Goal: Task Accomplishment & Management: Complete application form

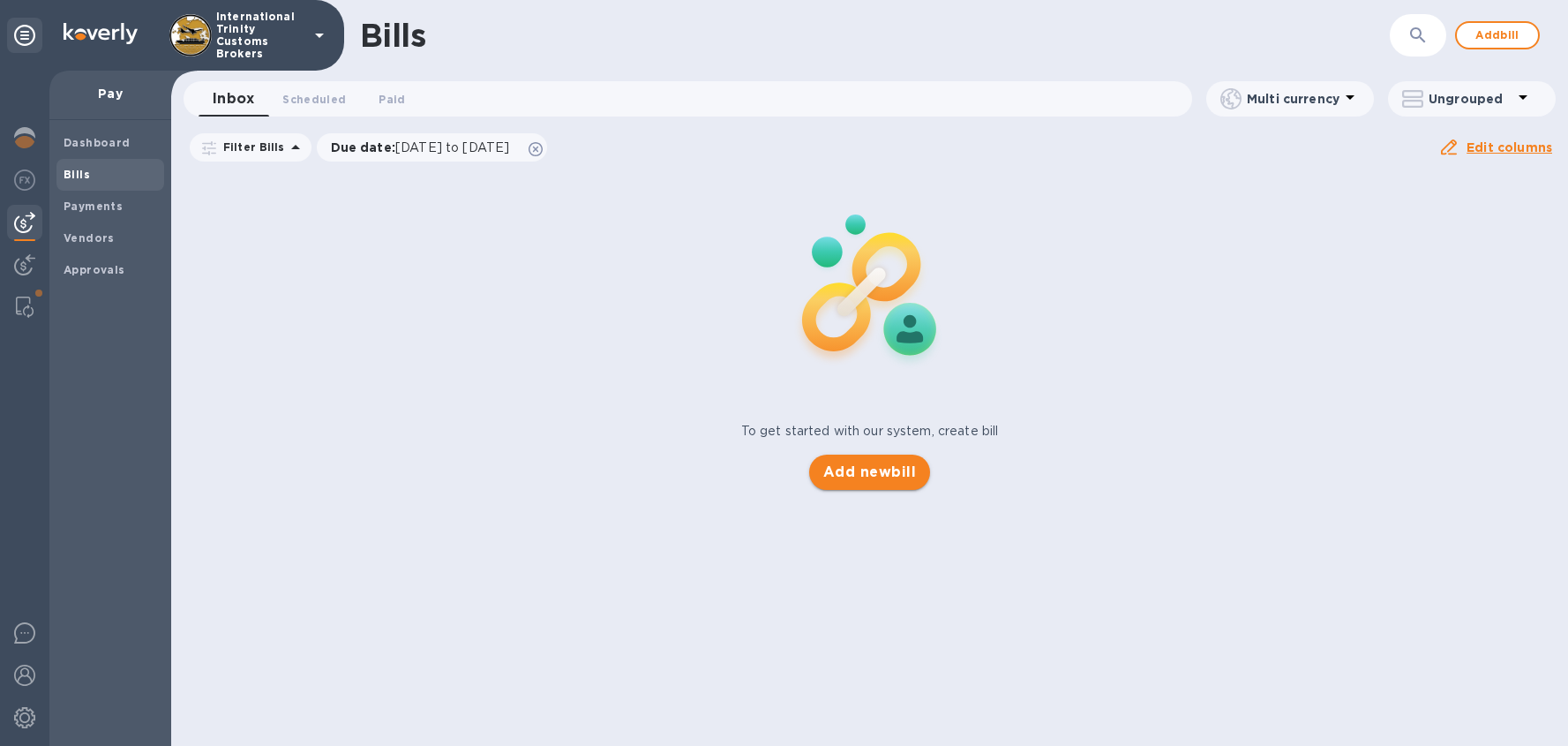
click at [850, 476] on span "Add new bill" at bounding box center [870, 471] width 93 height 21
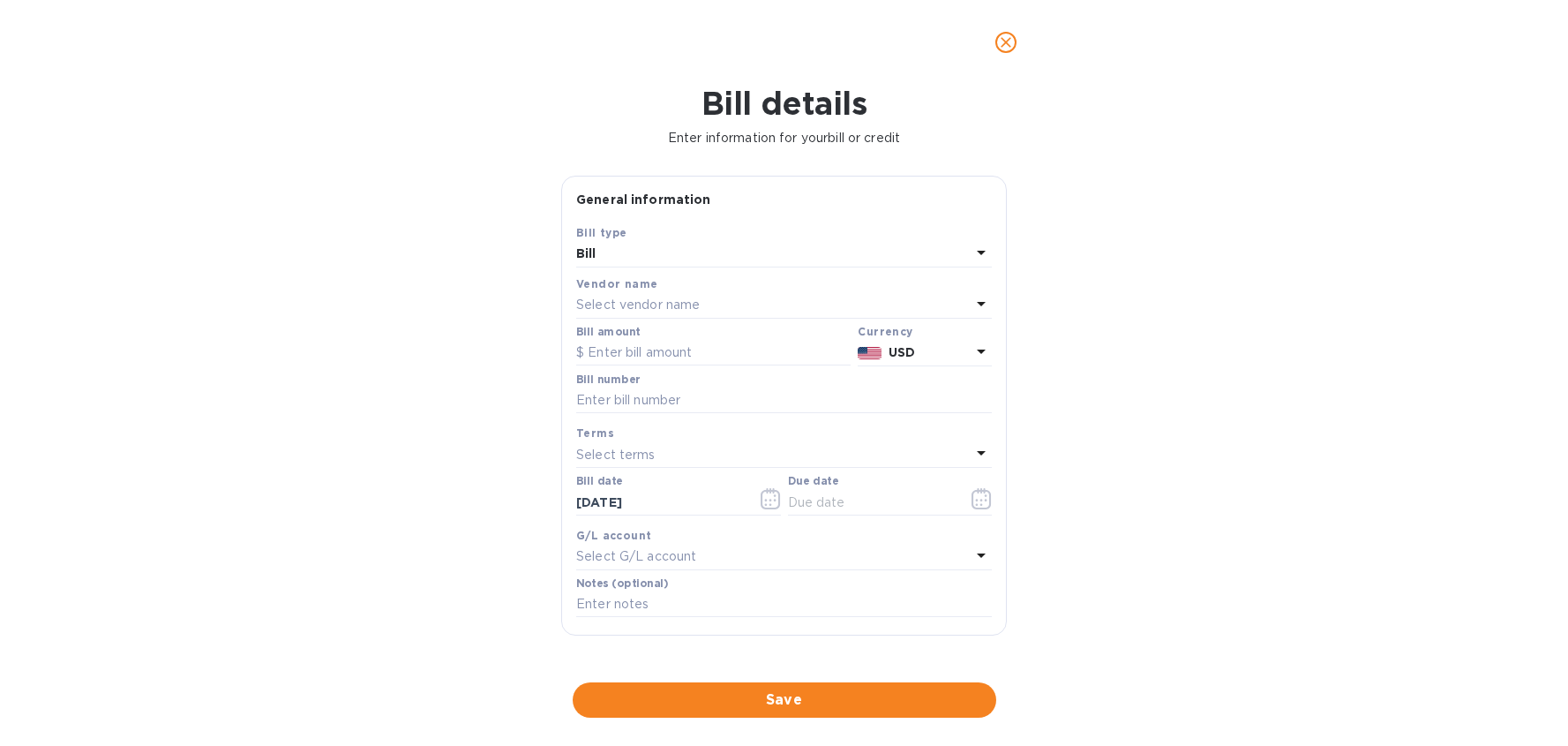
click at [1013, 41] on icon "close" at bounding box center [1006, 43] width 18 height 18
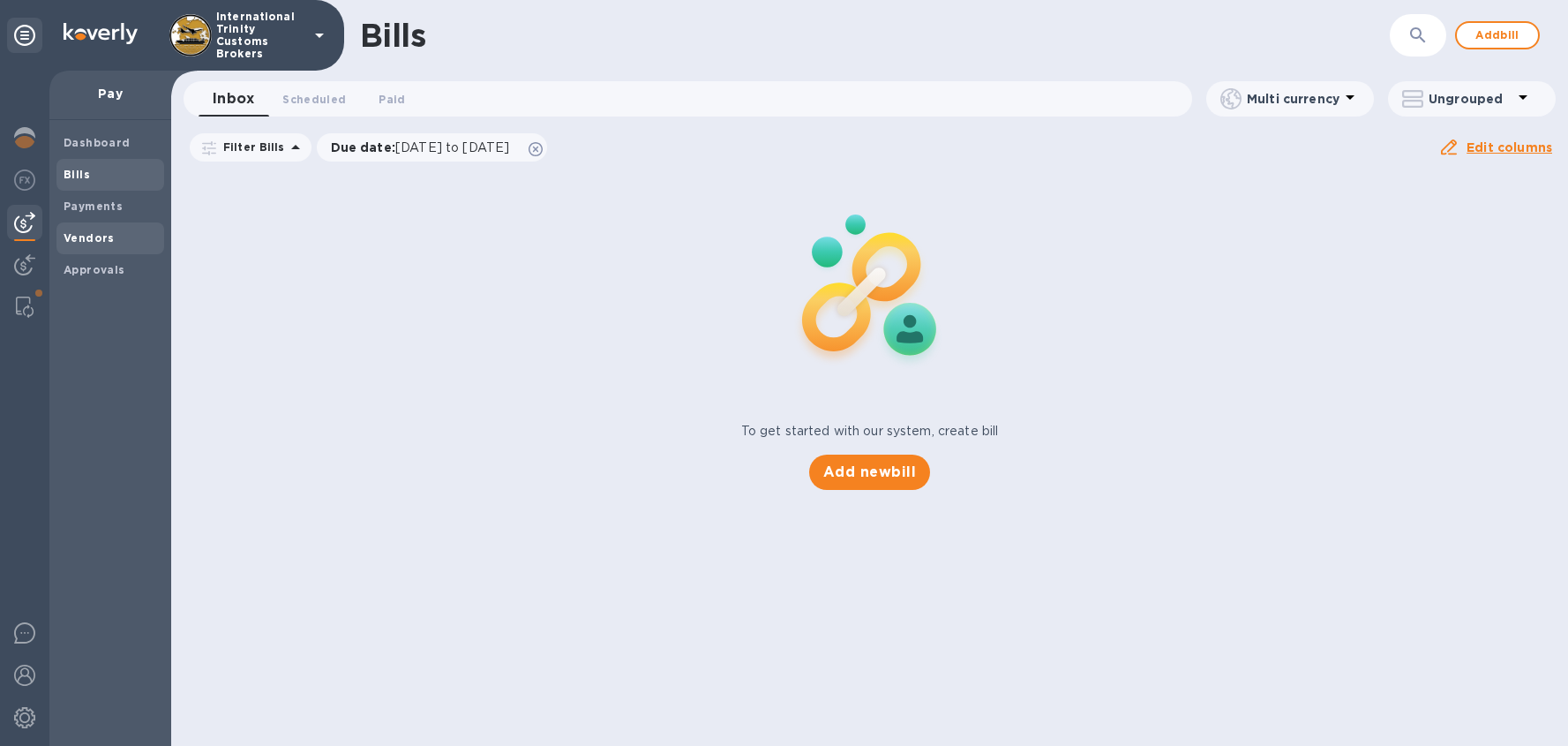
click at [98, 240] on b "Vendors" at bounding box center [89, 237] width 51 height 13
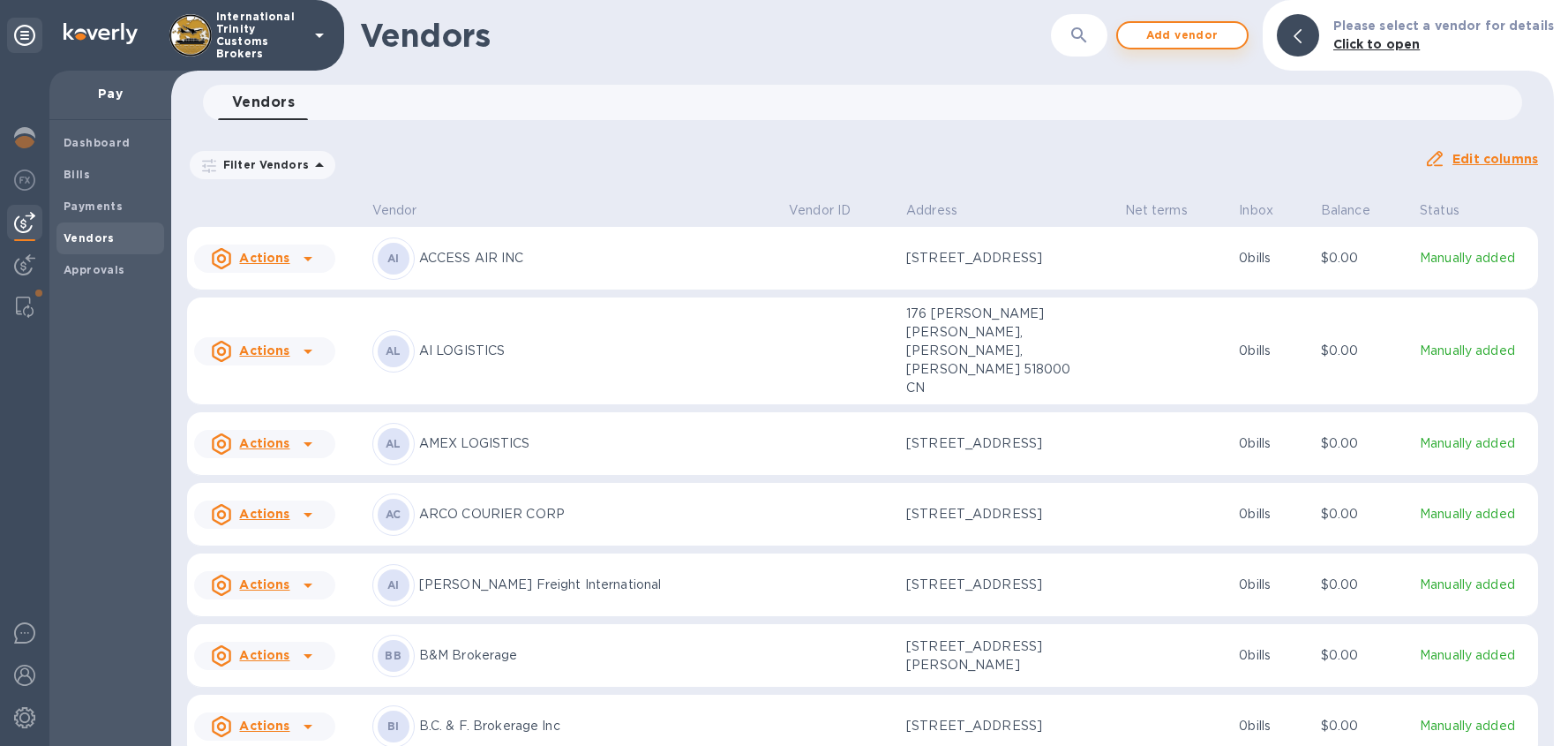
click at [1157, 37] on span "Add vendor" at bounding box center [1182, 35] width 101 height 21
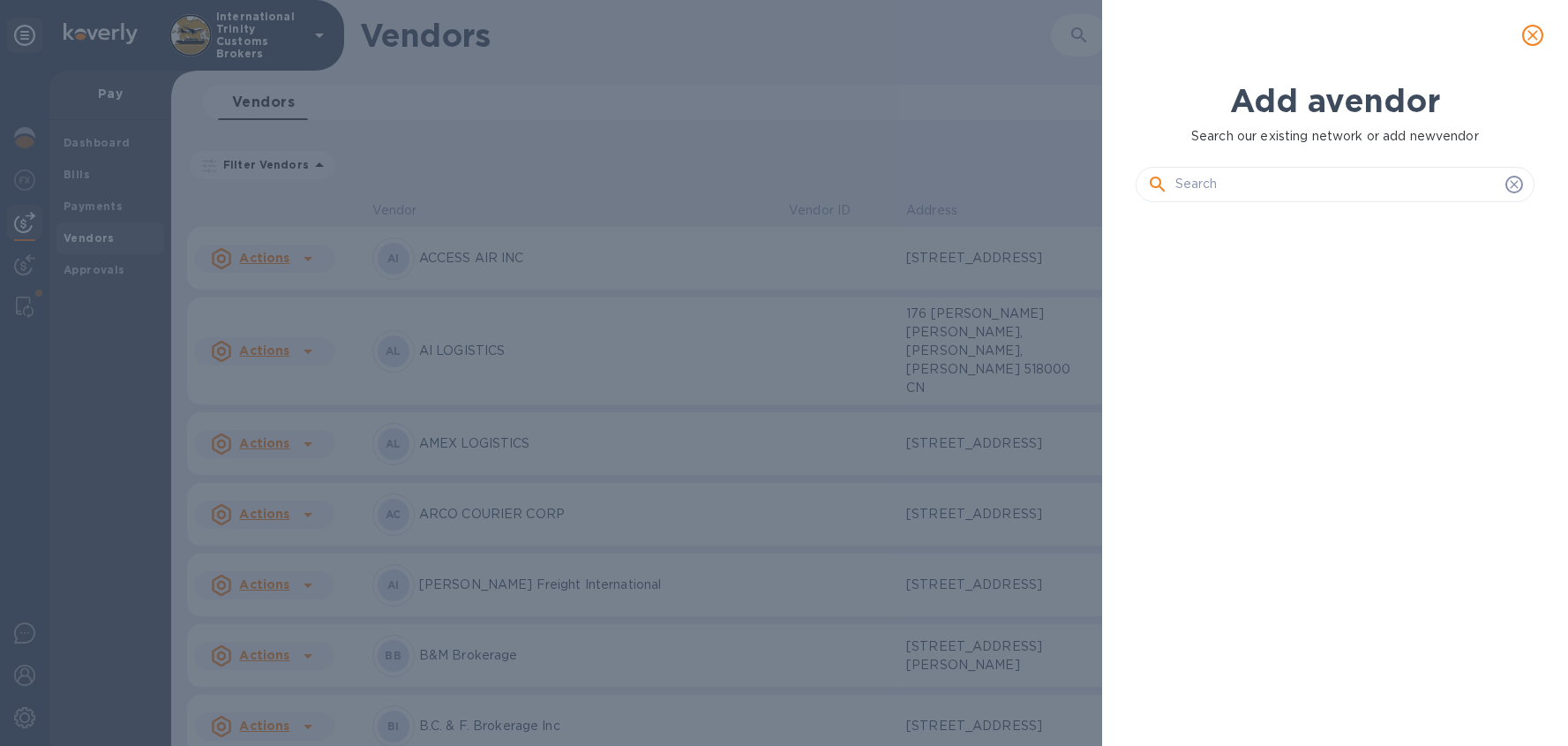
scroll to position [469, 406]
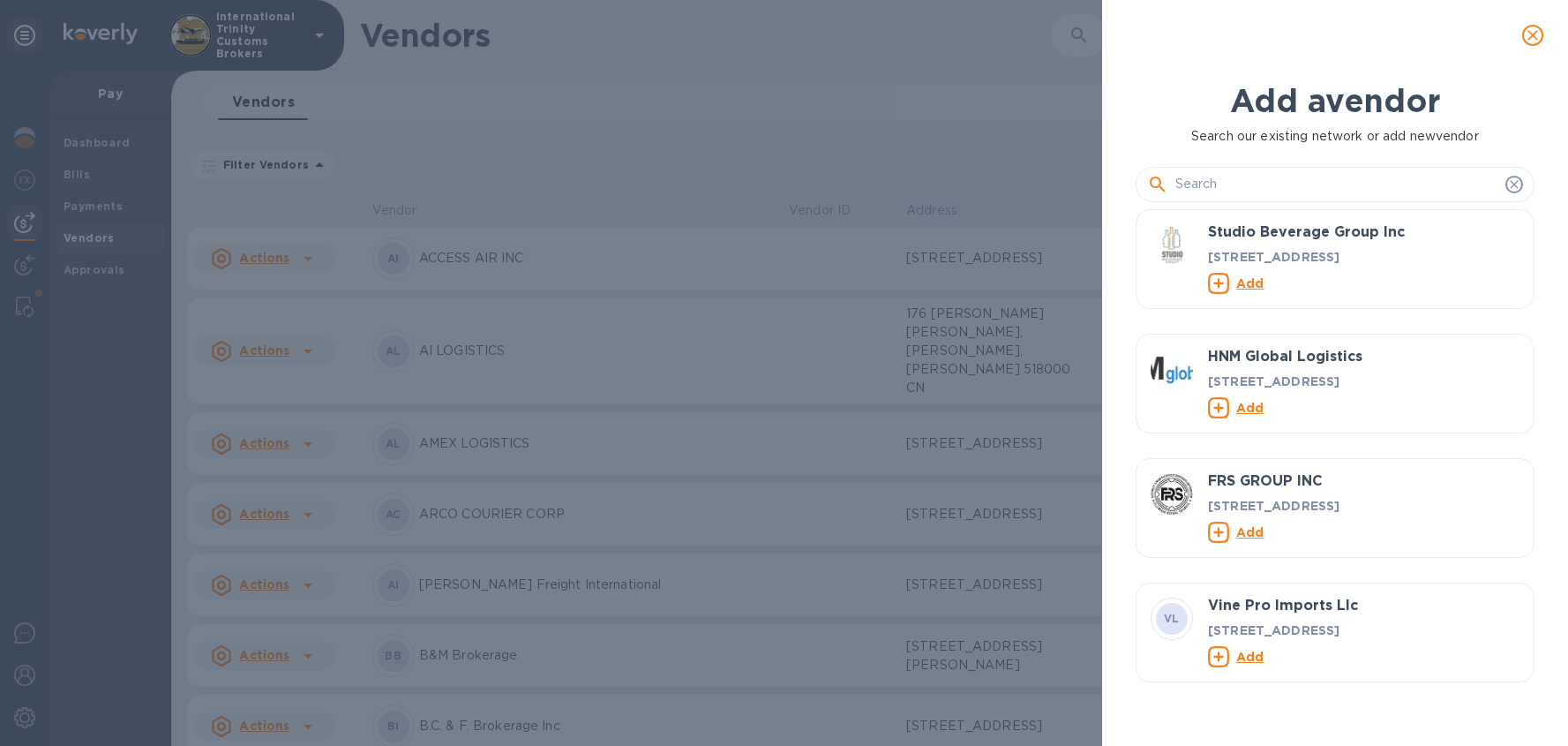
click at [1230, 186] on input "text" at bounding box center [1337, 184] width 323 height 27
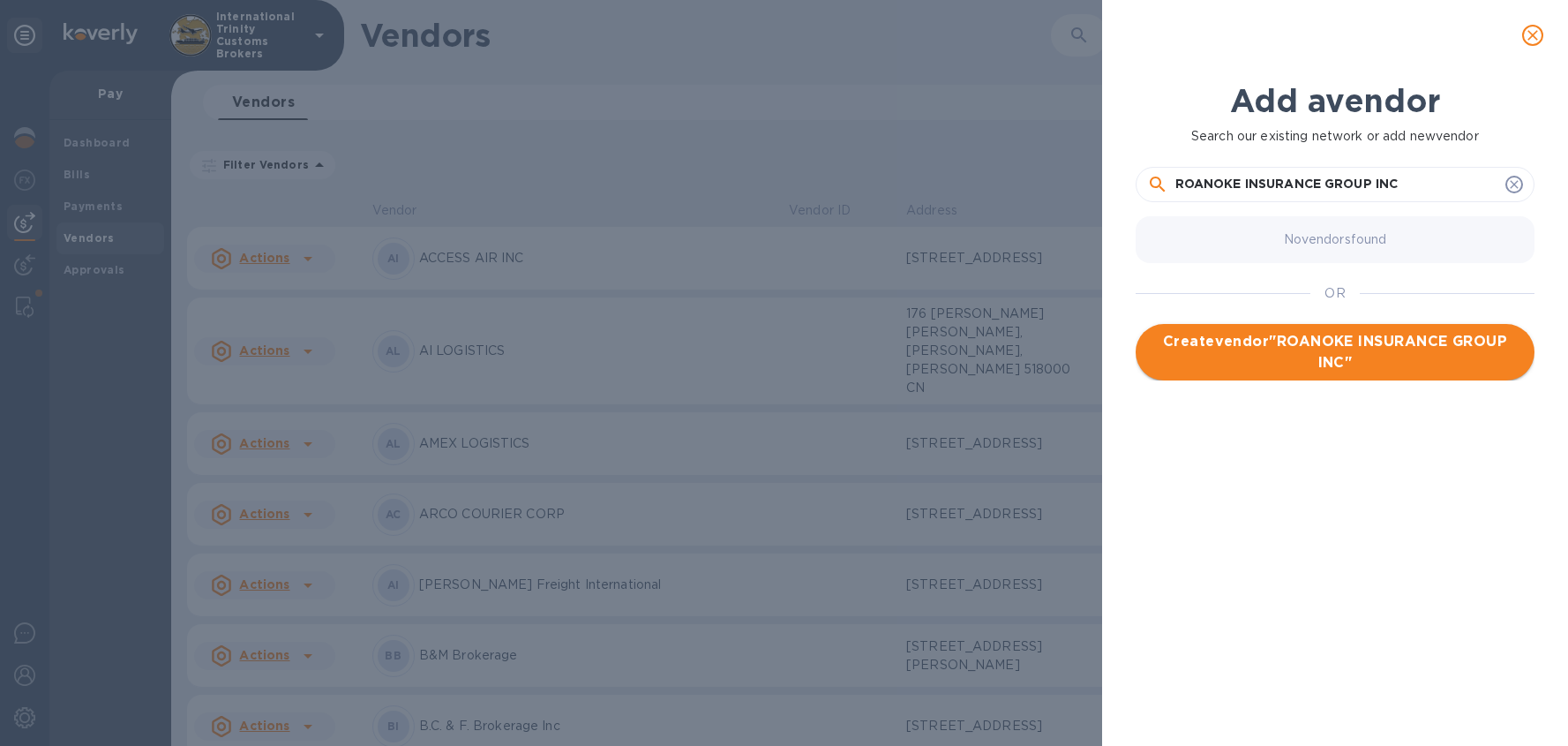
type input "ROANOKE INSURANCE GROUP INC"
click at [1294, 350] on span "Create vendor " ROANOKE INSURANCE GROUP INC "" at bounding box center [1335, 352] width 371 height 43
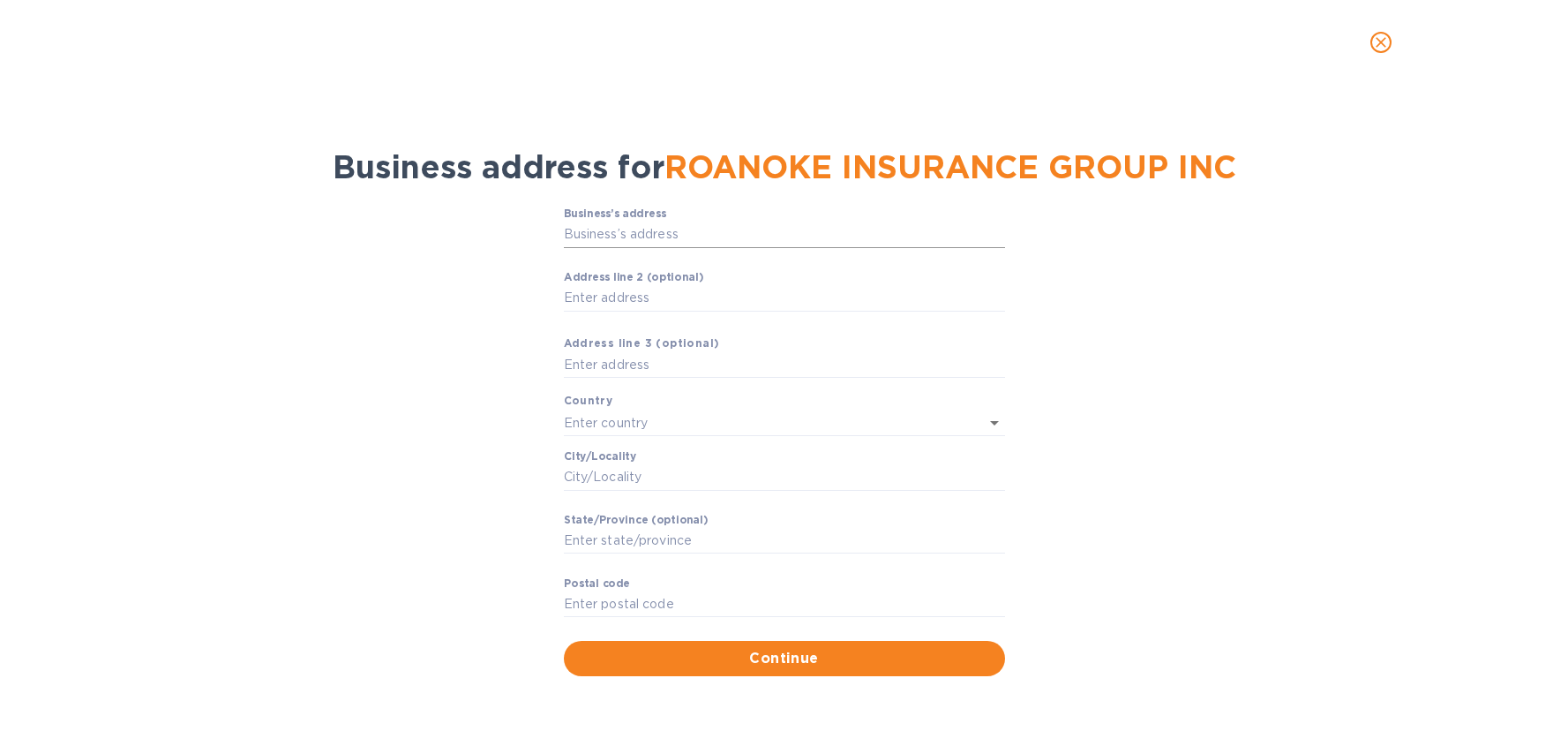
click at [704, 240] on input "Business’s аddress" at bounding box center [784, 234] width 441 height 27
paste input "[STREET_ADDRESS]"
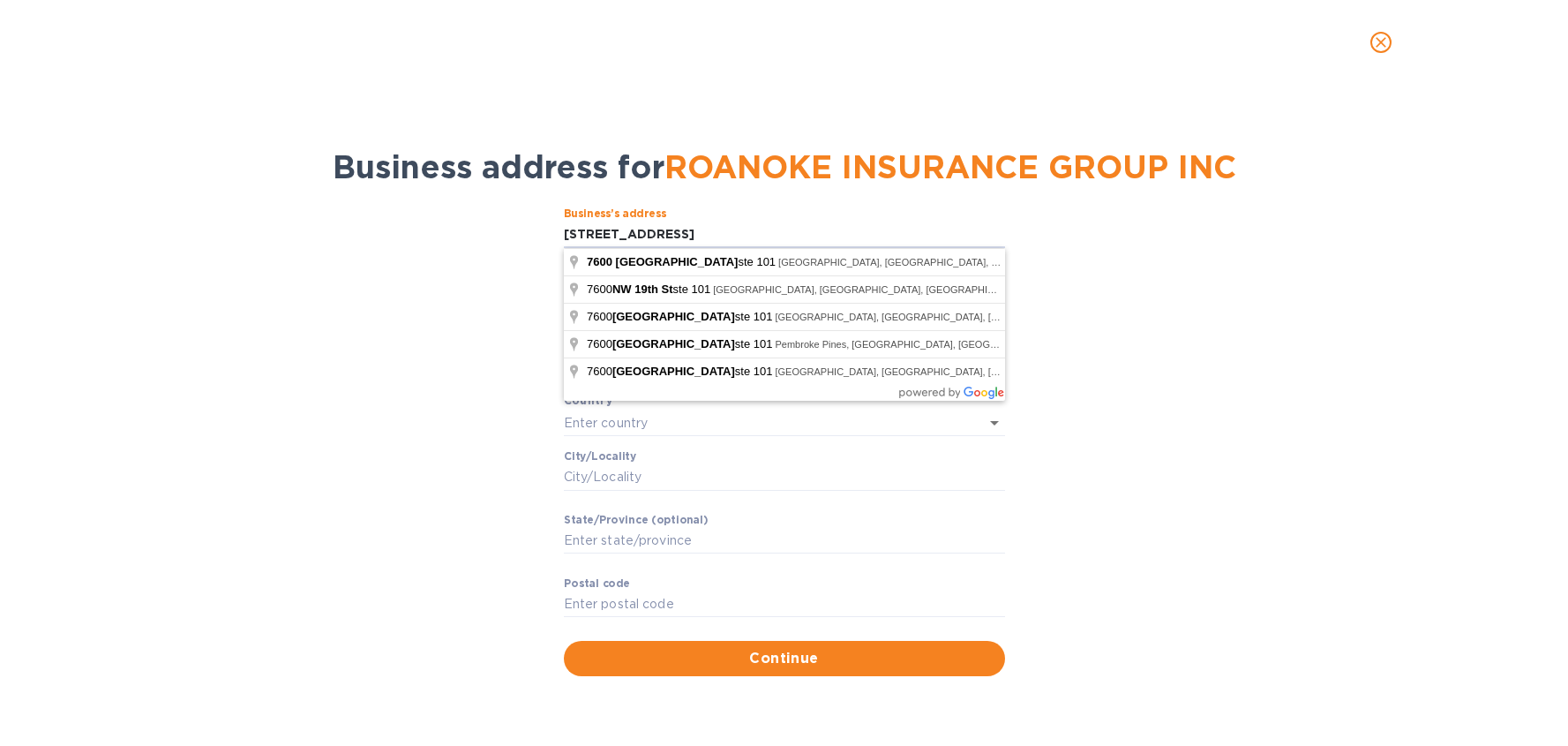
type input "[STREET_ADDRESS]"
type input "[GEOGRAPHIC_DATA]"
type input "FL"
type input "33126"
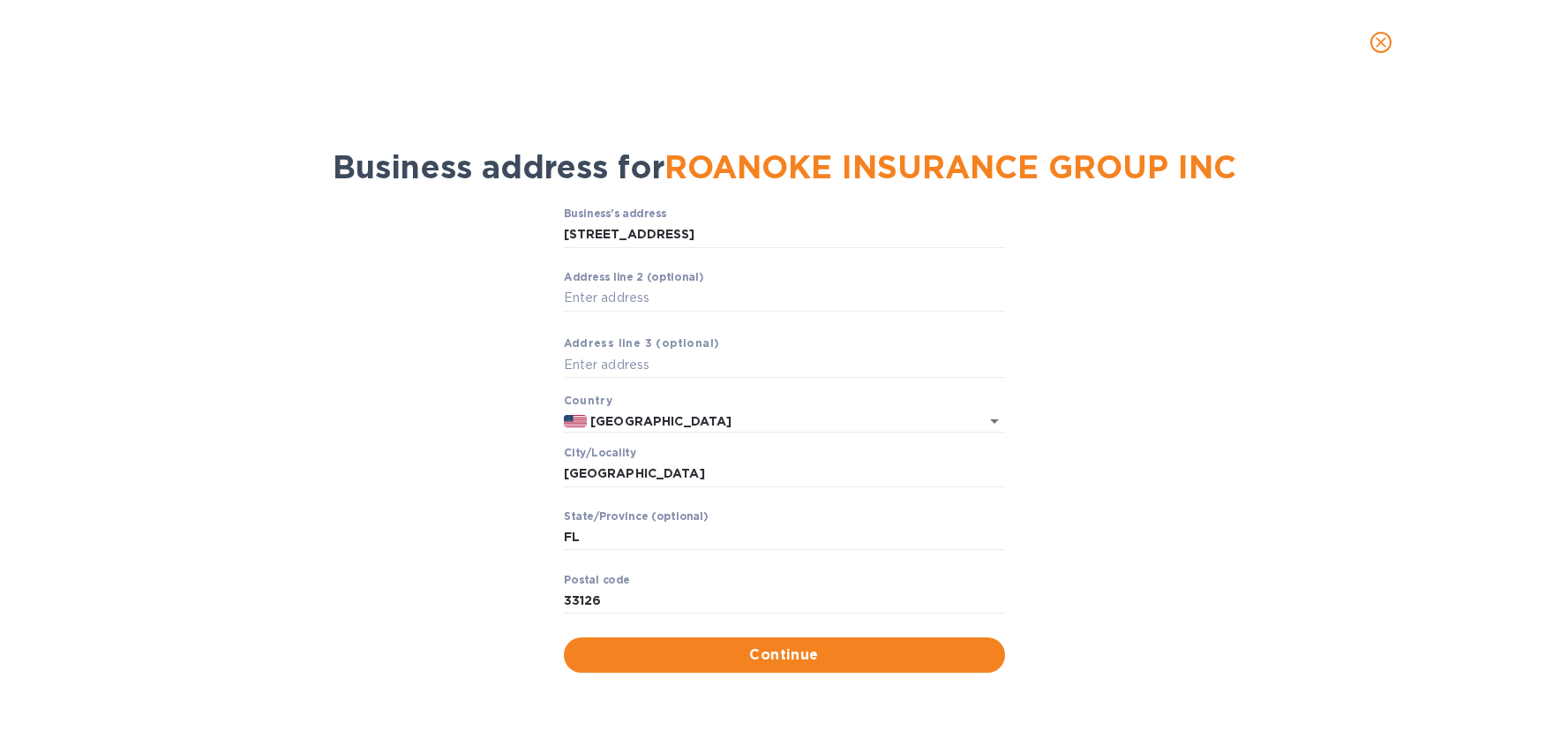
click at [856, 661] on span "Continue" at bounding box center [784, 654] width 413 height 21
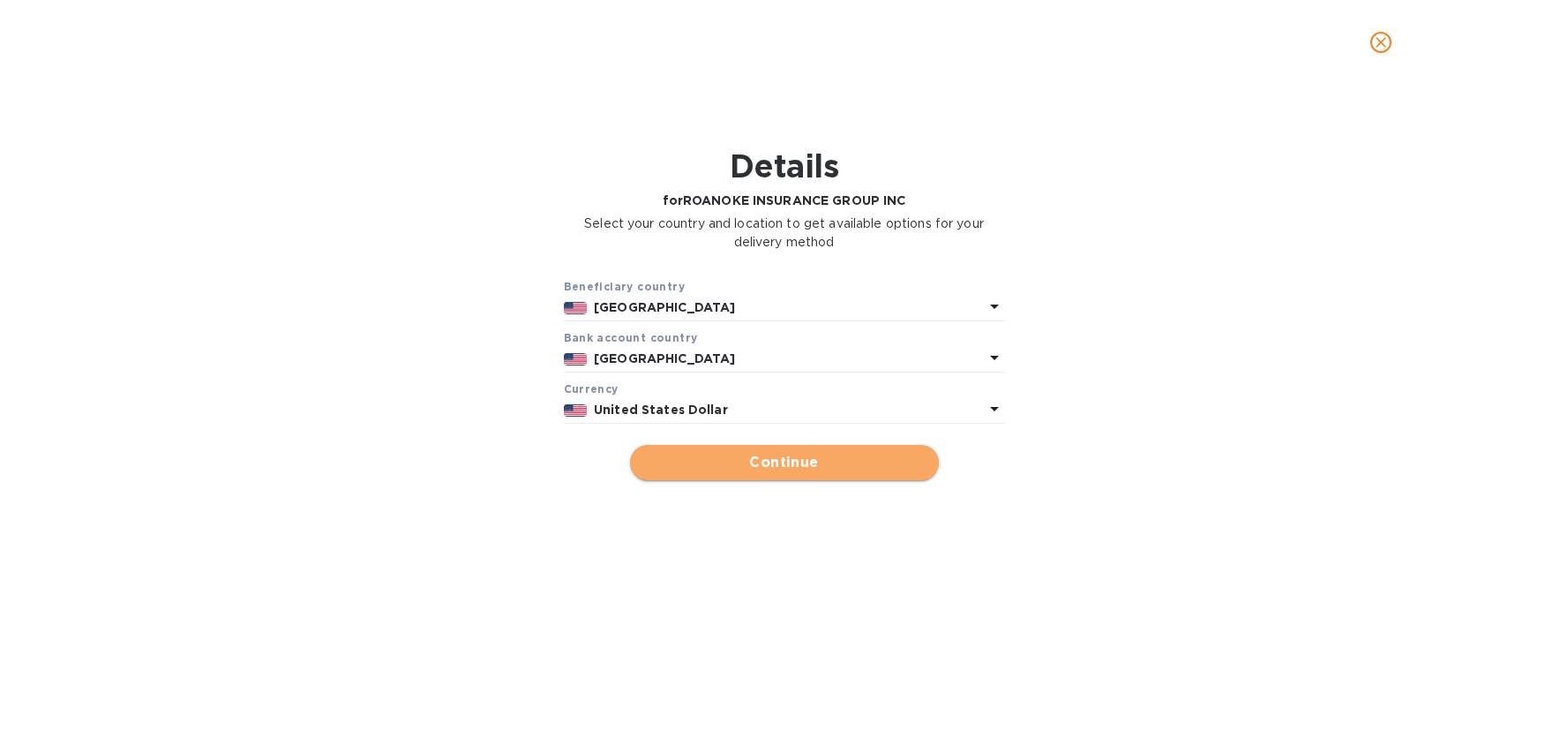
click at [801, 468] on span "Continue" at bounding box center [785, 462] width 281 height 21
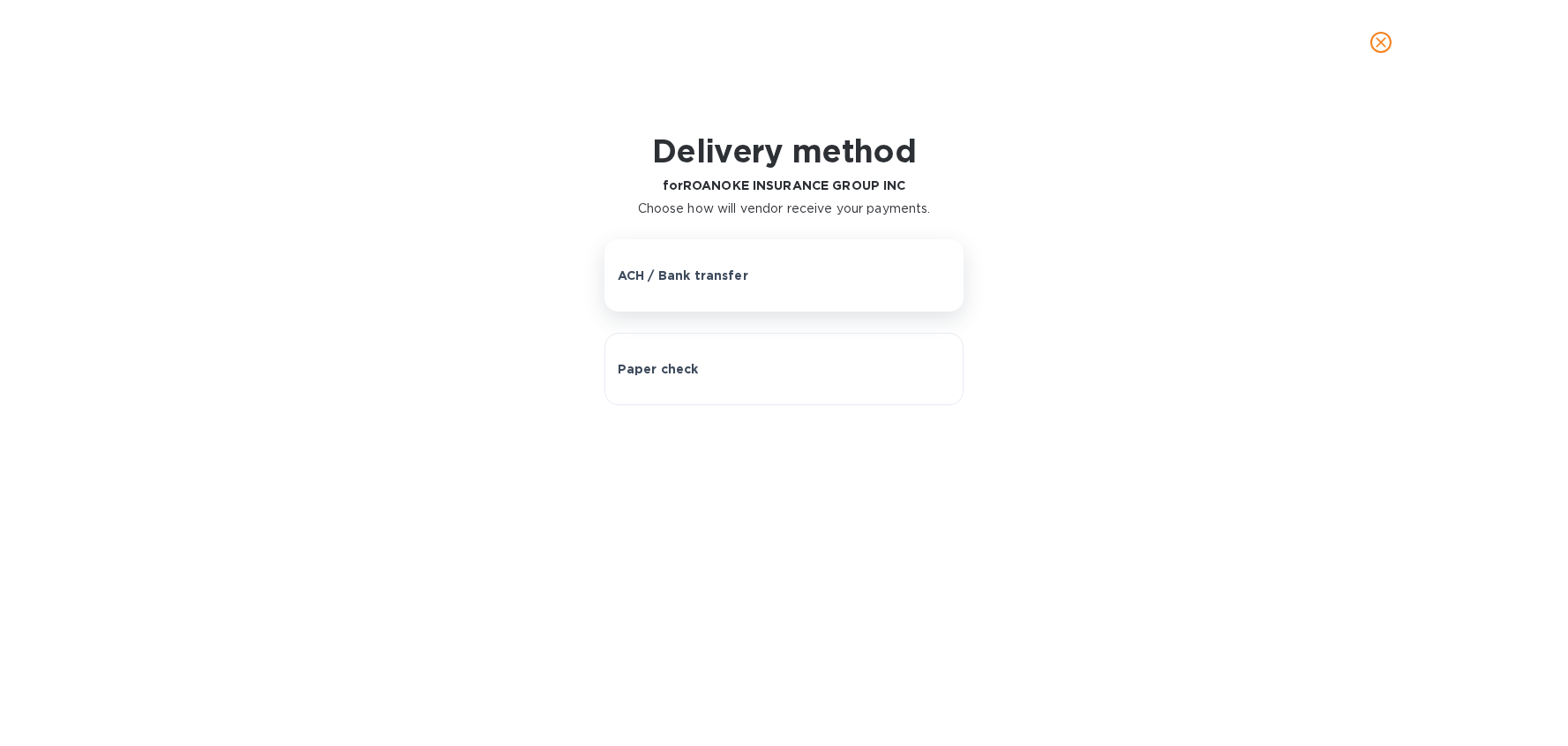
click at [746, 276] on div "ACH / Bank transfer" at bounding box center [784, 276] width 333 height 18
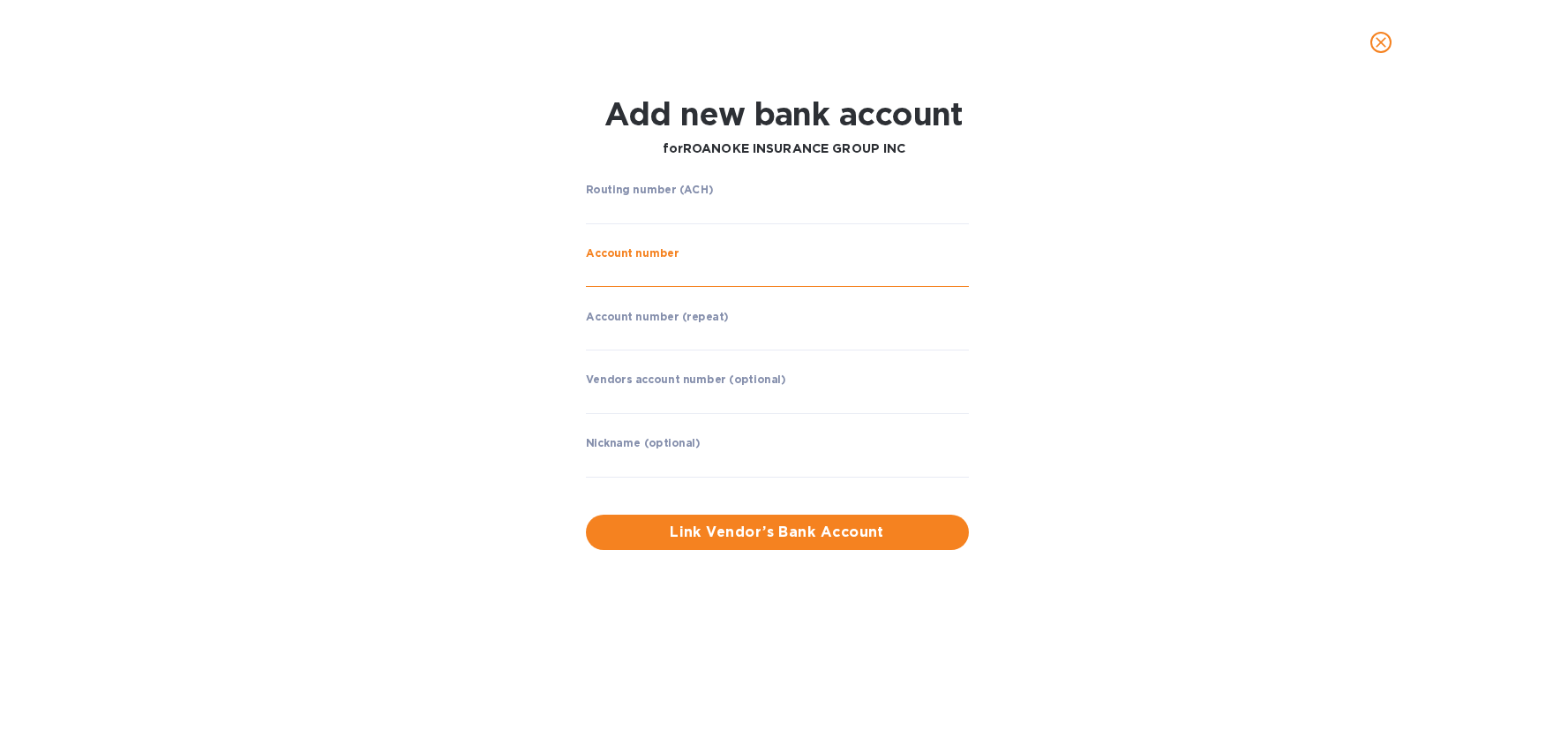
click at [674, 269] on input "string" at bounding box center [777, 274] width 384 height 27
click at [631, 268] on input "string" at bounding box center [777, 274] width 384 height 27
type input "071000013"
click at [614, 342] on input "string" at bounding box center [777, 338] width 384 height 27
type input "071000013"
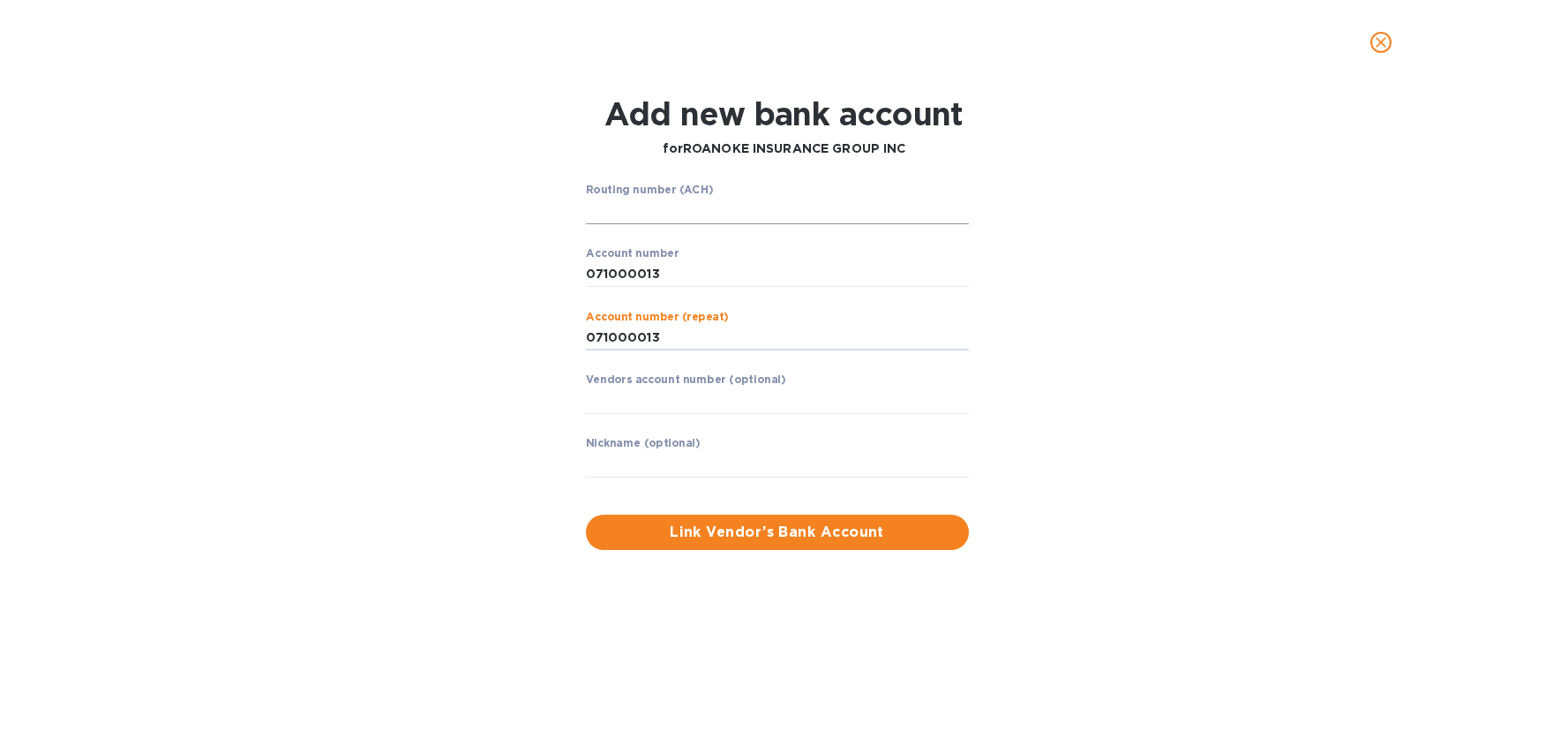
click at [643, 210] on input "string" at bounding box center [777, 210] width 384 height 27
drag, startPoint x: 726, startPoint y: 267, endPoint x: 532, endPoint y: 264, distance: 194.0
click at [532, 265] on div "Routing number (ACH) ​ Account number ​ Account number (repeat) ​ Vendors accou…" at bounding box center [784, 367] width 1015 height 387
type input "100125997"
drag, startPoint x: 620, startPoint y: 334, endPoint x: 511, endPoint y: 316, distance: 110.5
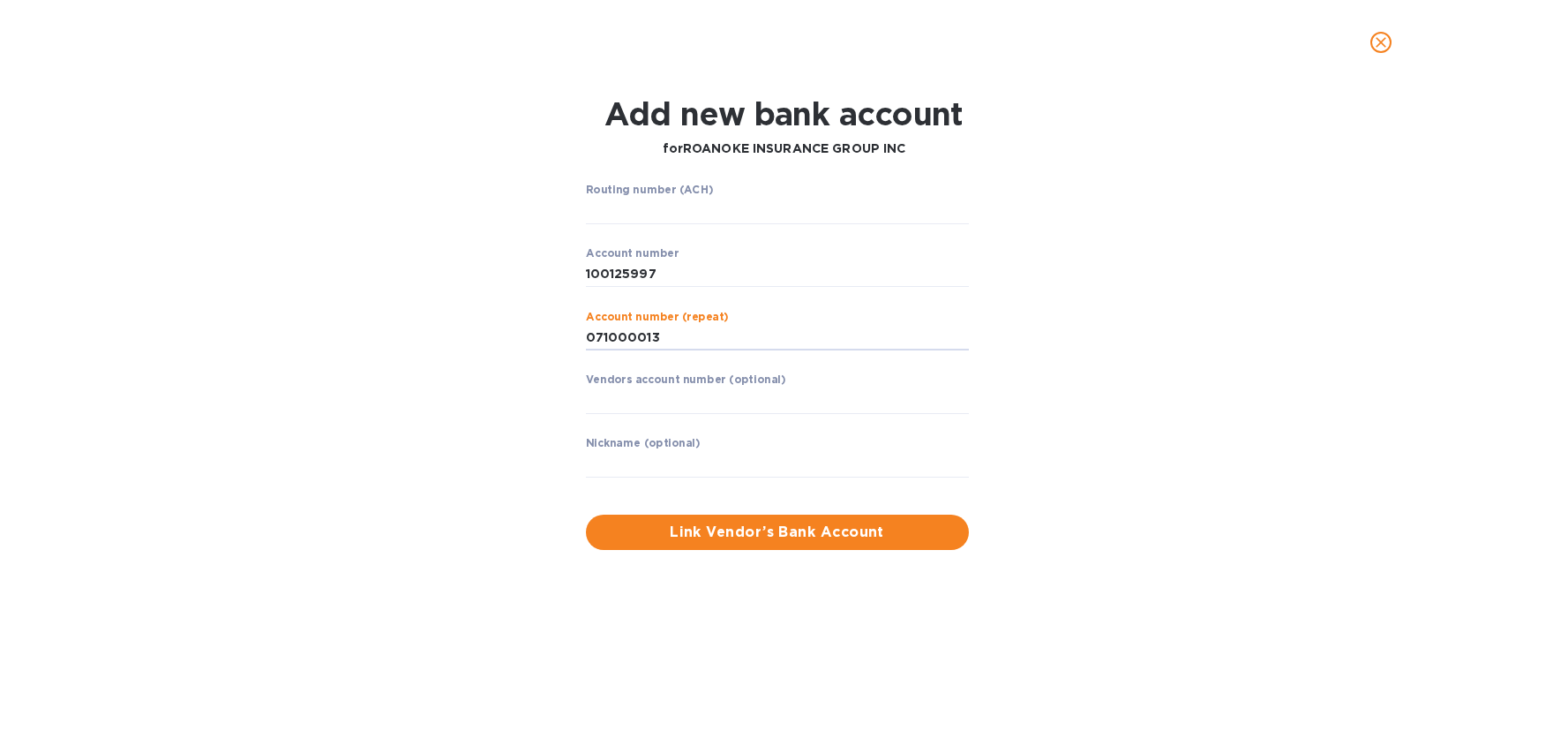
click at [510, 317] on div "Routing number (ACH) ​ Account number ​ Account number (repeat) ​ Vendors accou…" at bounding box center [784, 367] width 1015 height 387
type input "100125997"
click at [646, 184] on label "Routing number (ACH)" at bounding box center [650, 189] width 128 height 11
click at [645, 211] on input "string" at bounding box center [777, 210] width 384 height 27
type input "071000013"
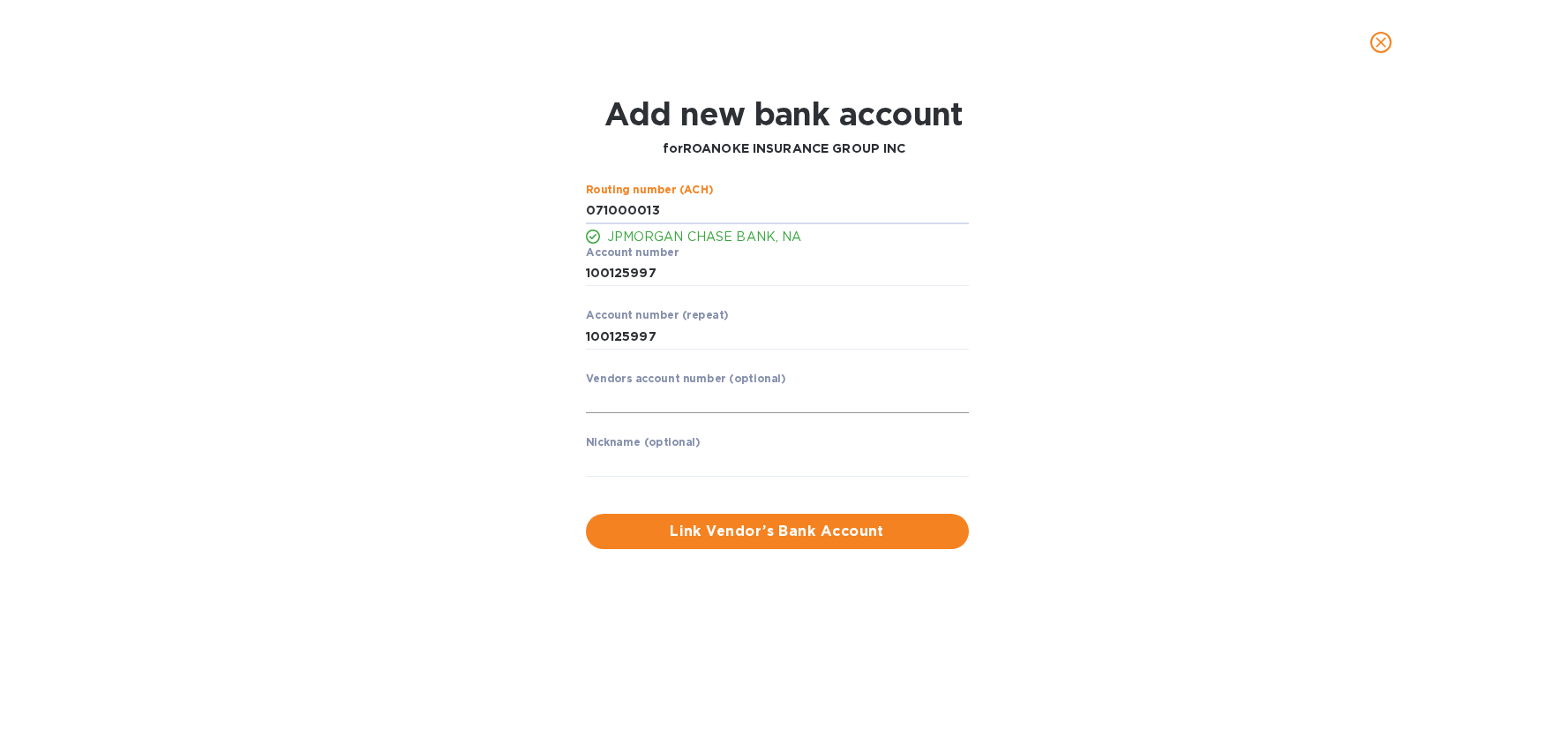
click at [707, 407] on input "text" at bounding box center [777, 399] width 384 height 27
click at [727, 460] on input "text" at bounding box center [777, 463] width 384 height 27
click at [624, 541] on span "Link Vendor’s Bank Account" at bounding box center [777, 531] width 355 height 21
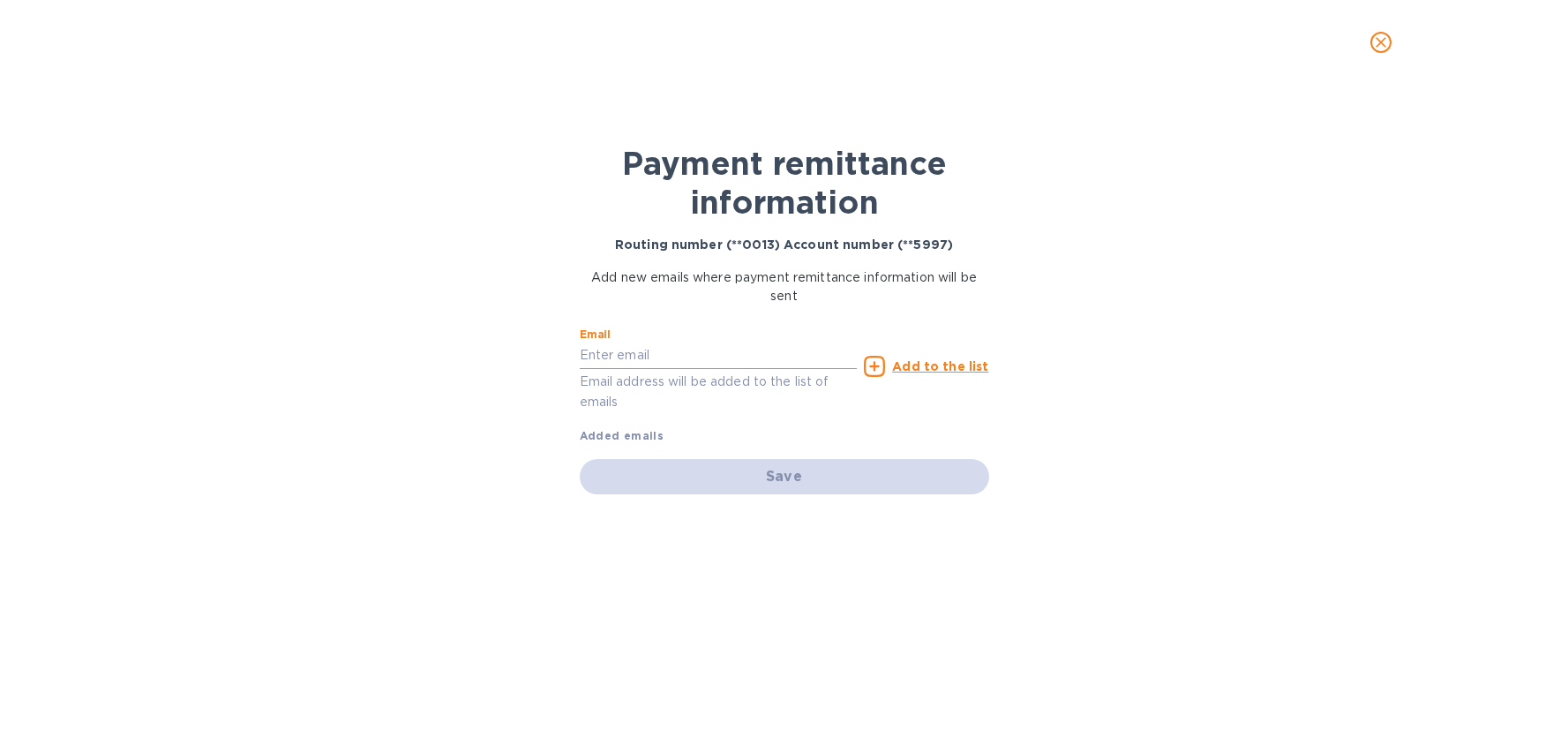
click at [664, 350] on input "text" at bounding box center [718, 356] width 278 height 27
paste input "[PERSON_NAME][EMAIL_ADDRESS][PERSON_NAME][DOMAIN_NAME]"
type input "[PERSON_NAME][EMAIL_ADDRESS][PERSON_NAME][DOMAIN_NAME]"
drag, startPoint x: 919, startPoint y: 379, endPoint x: 932, endPoint y: 372, distance: 14.8
click at [920, 379] on div "Email [PERSON_NAME][EMAIL_ADDRESS][PERSON_NAME][DOMAIN_NAME] Email address will…" at bounding box center [785, 366] width 416 height 100
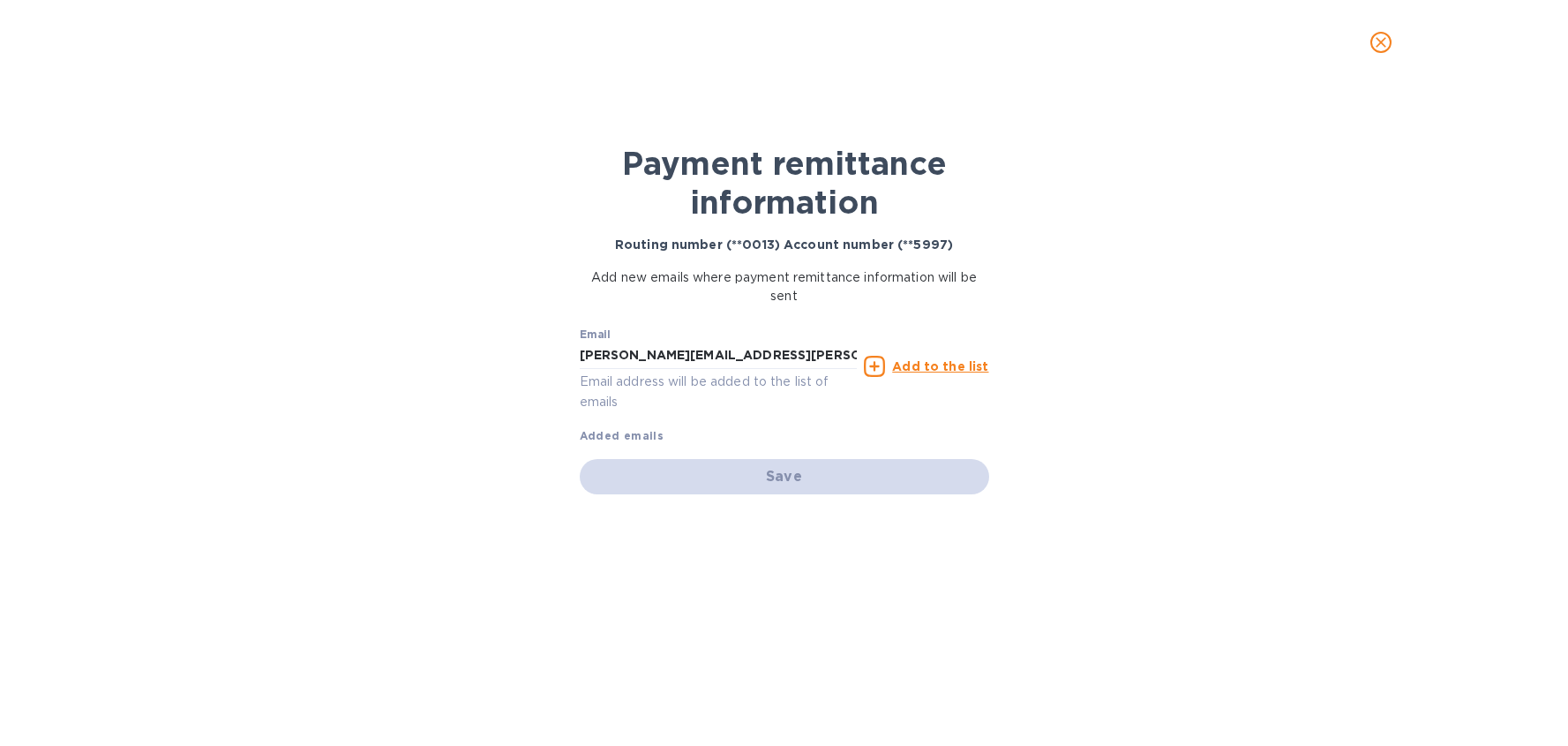
click at [924, 368] on u "Add to the list" at bounding box center [940, 367] width 97 height 14
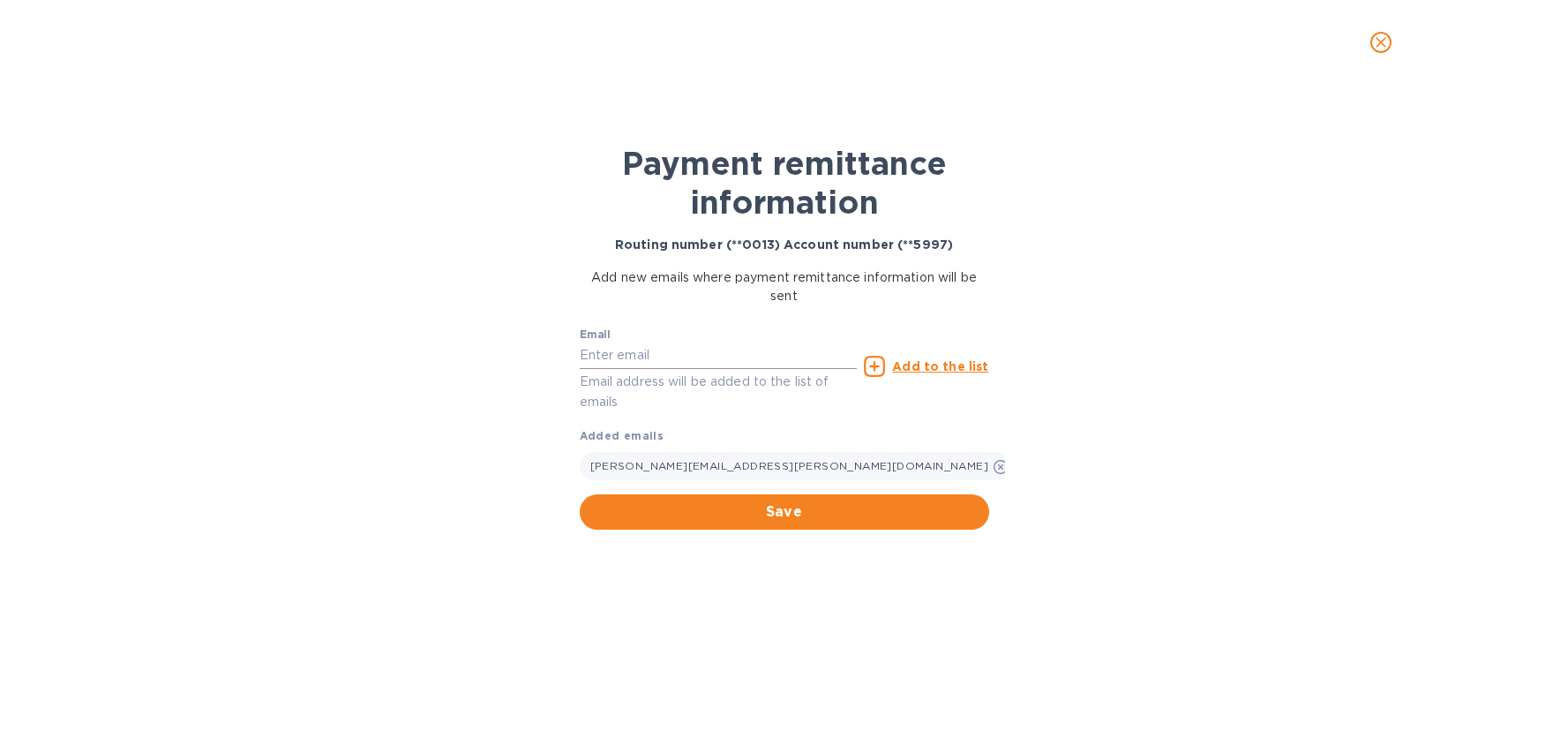
click at [661, 357] on input "text" at bounding box center [718, 356] width 278 height 27
paste input "[PERSON_NAME][EMAIL_ADDRESS][DOMAIN_NAME]"
type input "[PERSON_NAME][EMAIL_ADDRESS][DOMAIN_NAME]"
click at [953, 368] on u "Add to the list" at bounding box center [940, 367] width 97 height 14
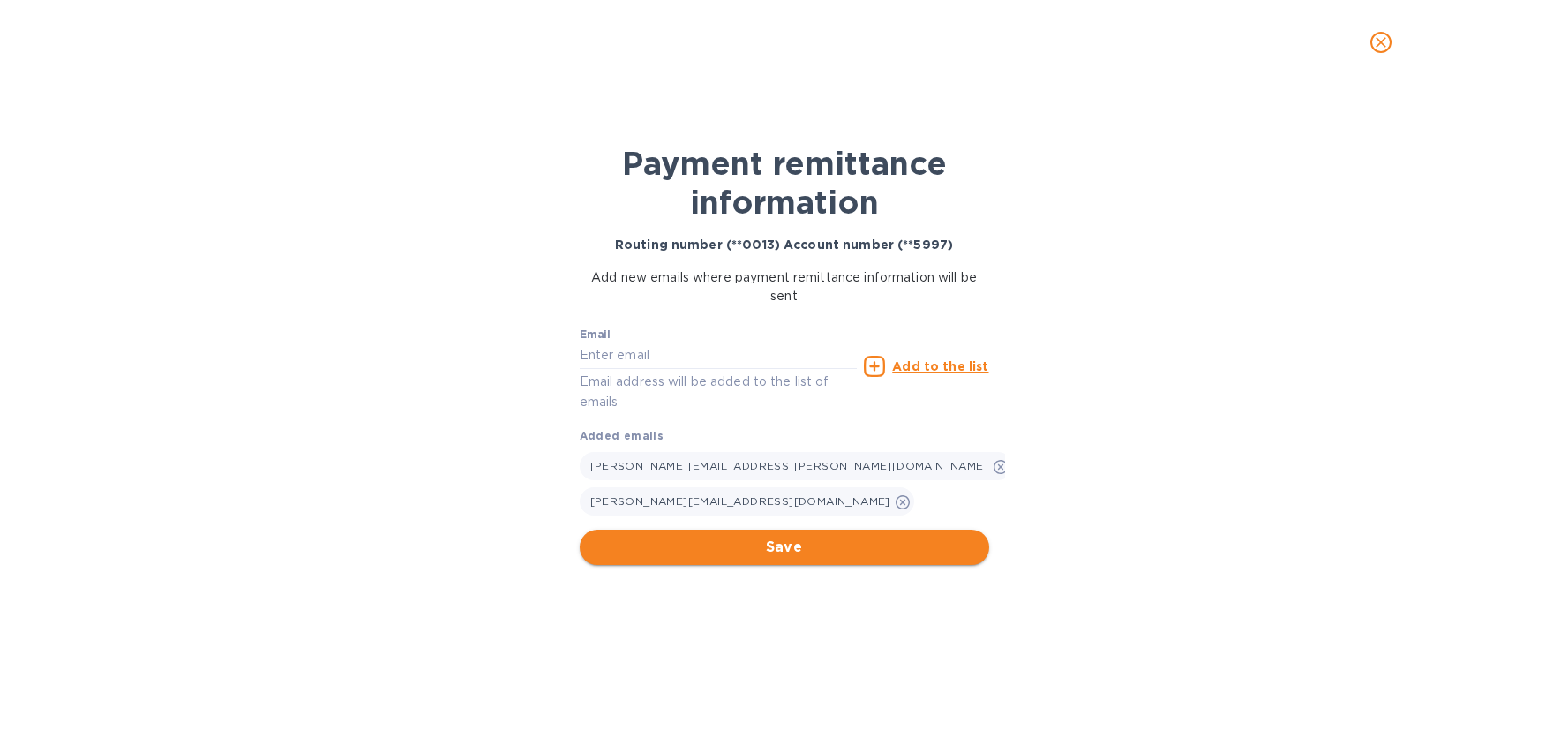
click at [808, 540] on span "Save" at bounding box center [784, 547] width 382 height 21
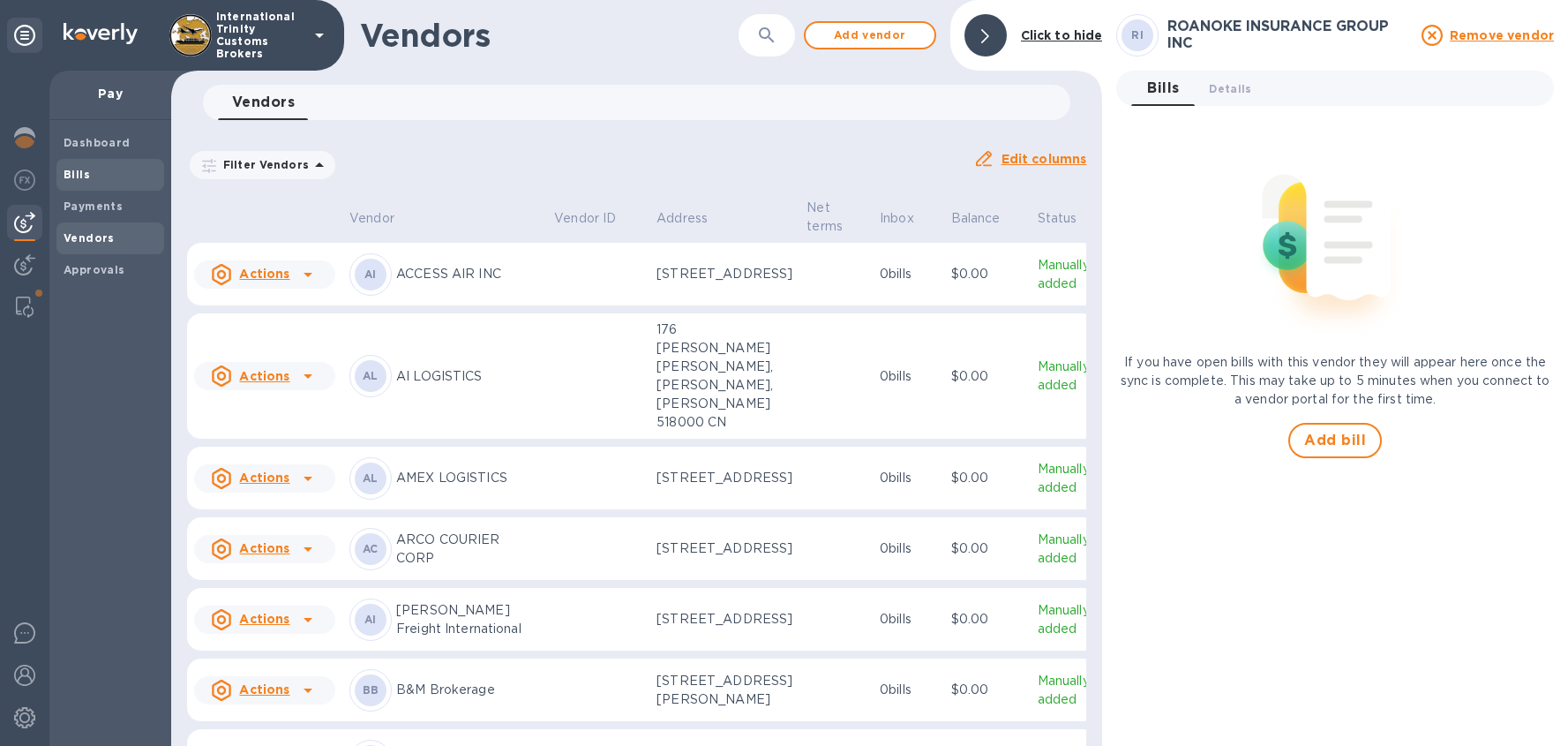
click at [92, 181] on span "Bills" at bounding box center [111, 175] width 94 height 18
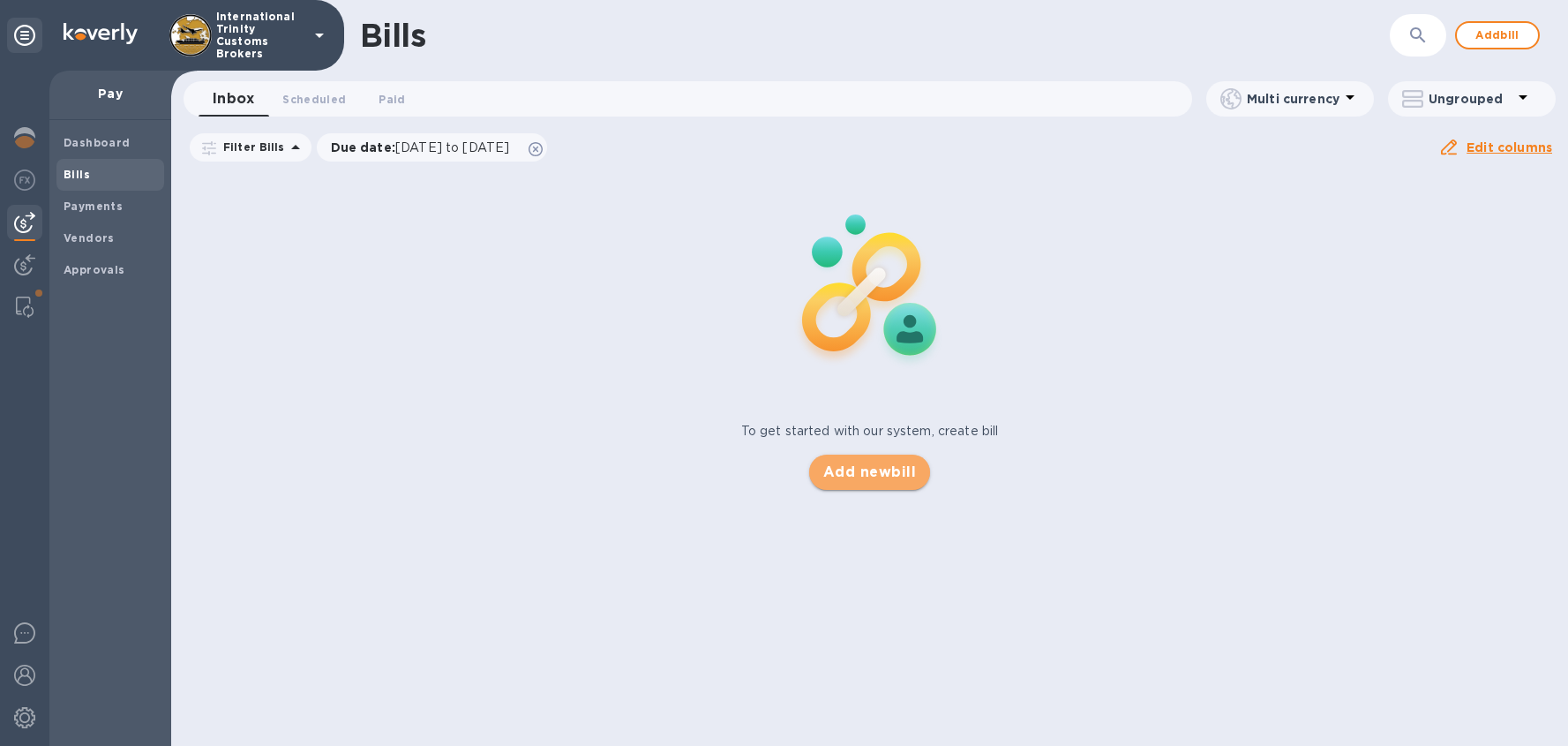
click at [861, 475] on span "Add new bill" at bounding box center [870, 471] width 93 height 21
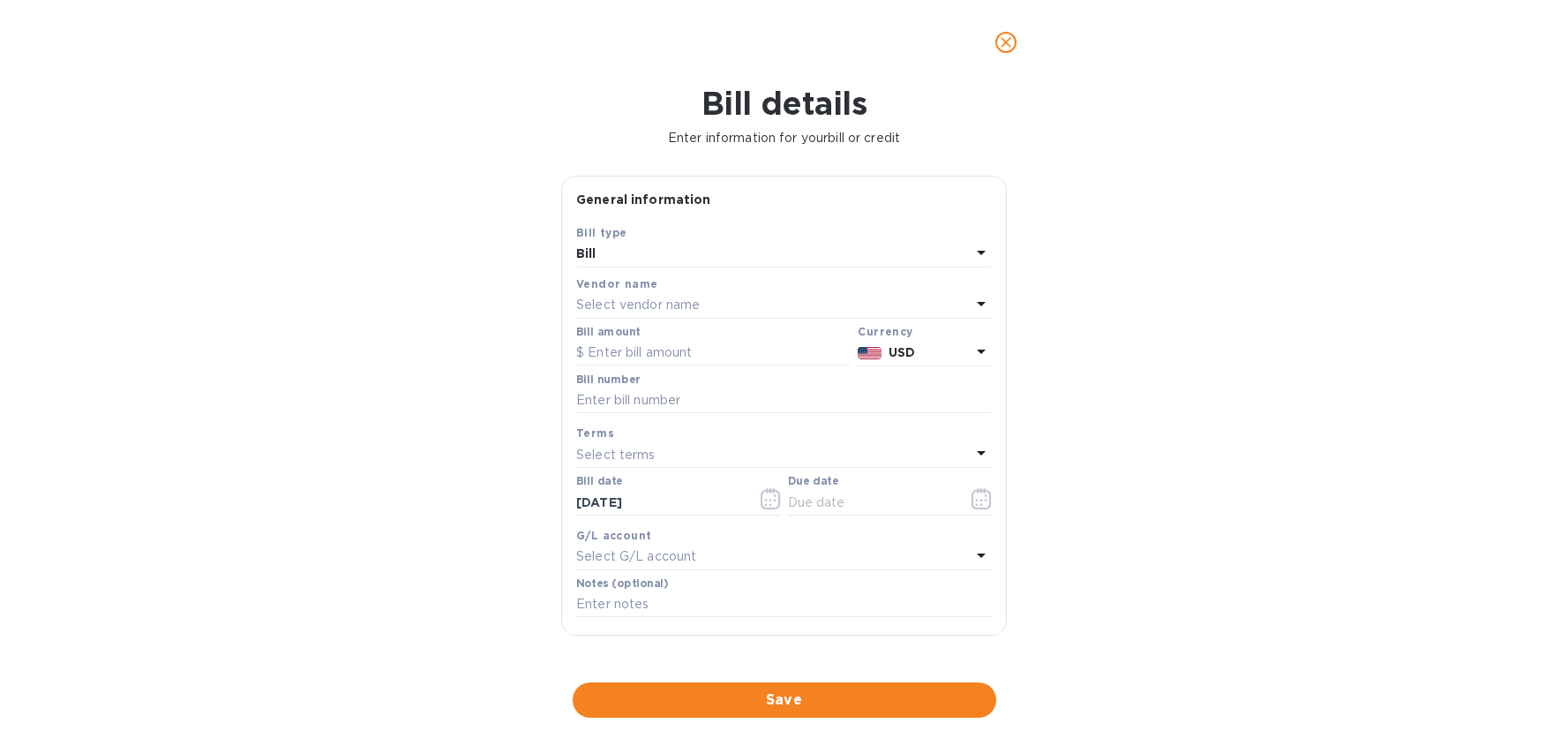
click at [657, 309] on p "Select vendor name" at bounding box center [639, 305] width 124 height 19
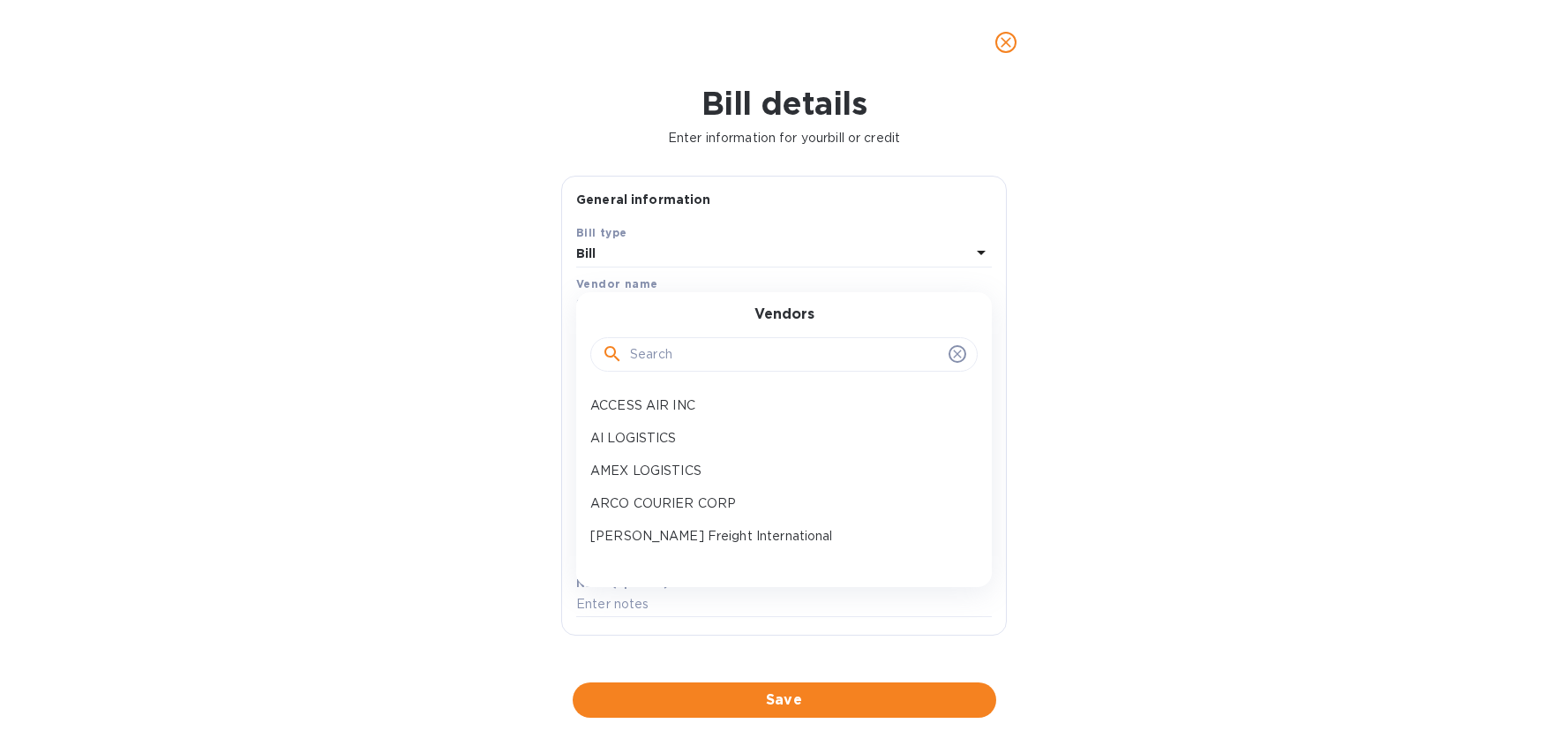
click at [687, 369] on div at bounding box center [784, 354] width 388 height 35
click at [689, 354] on input "text" at bounding box center [786, 355] width 312 height 27
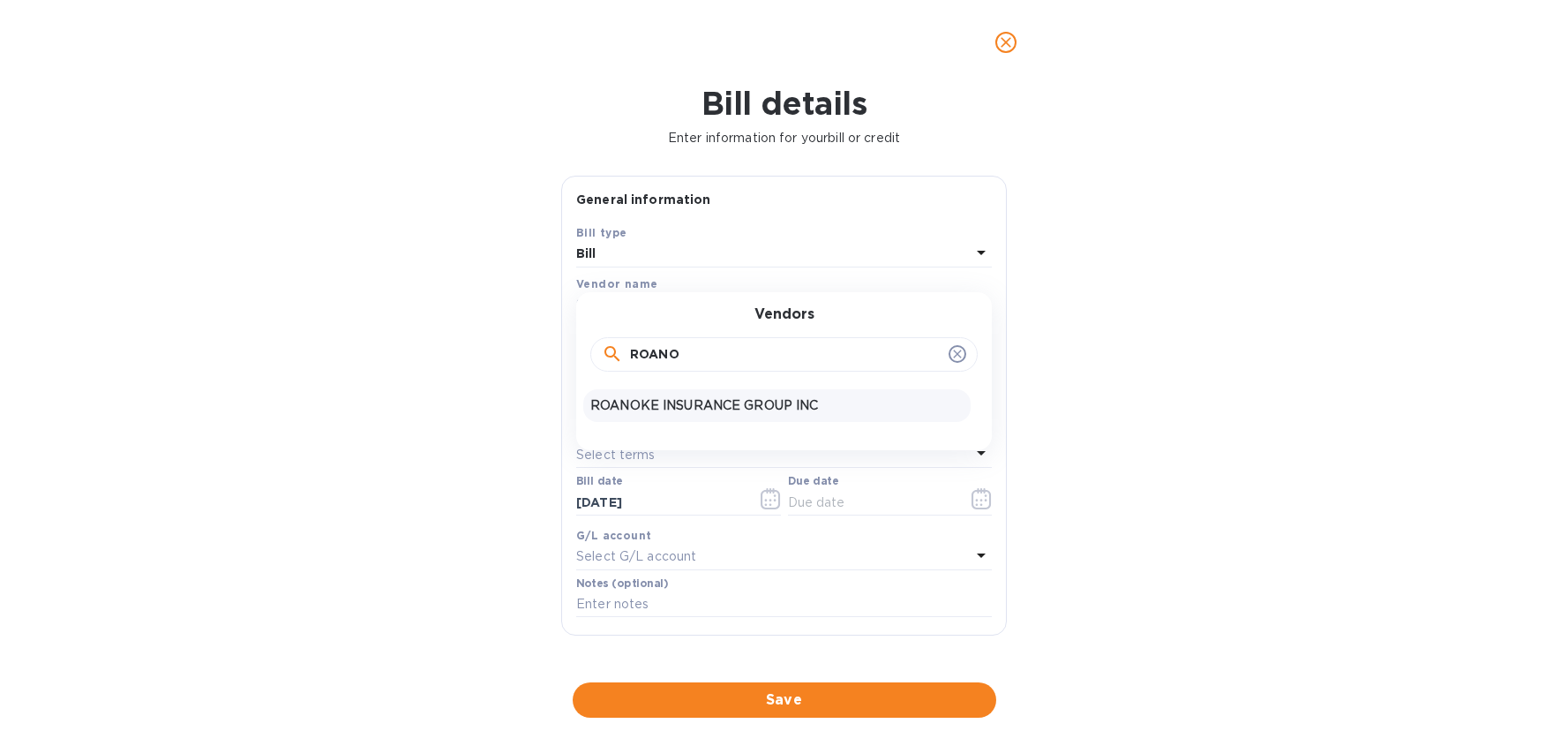
type input "ROANO"
click at [680, 403] on p "ROANOKE INSURANCE GROUP INC" at bounding box center [777, 405] width 374 height 19
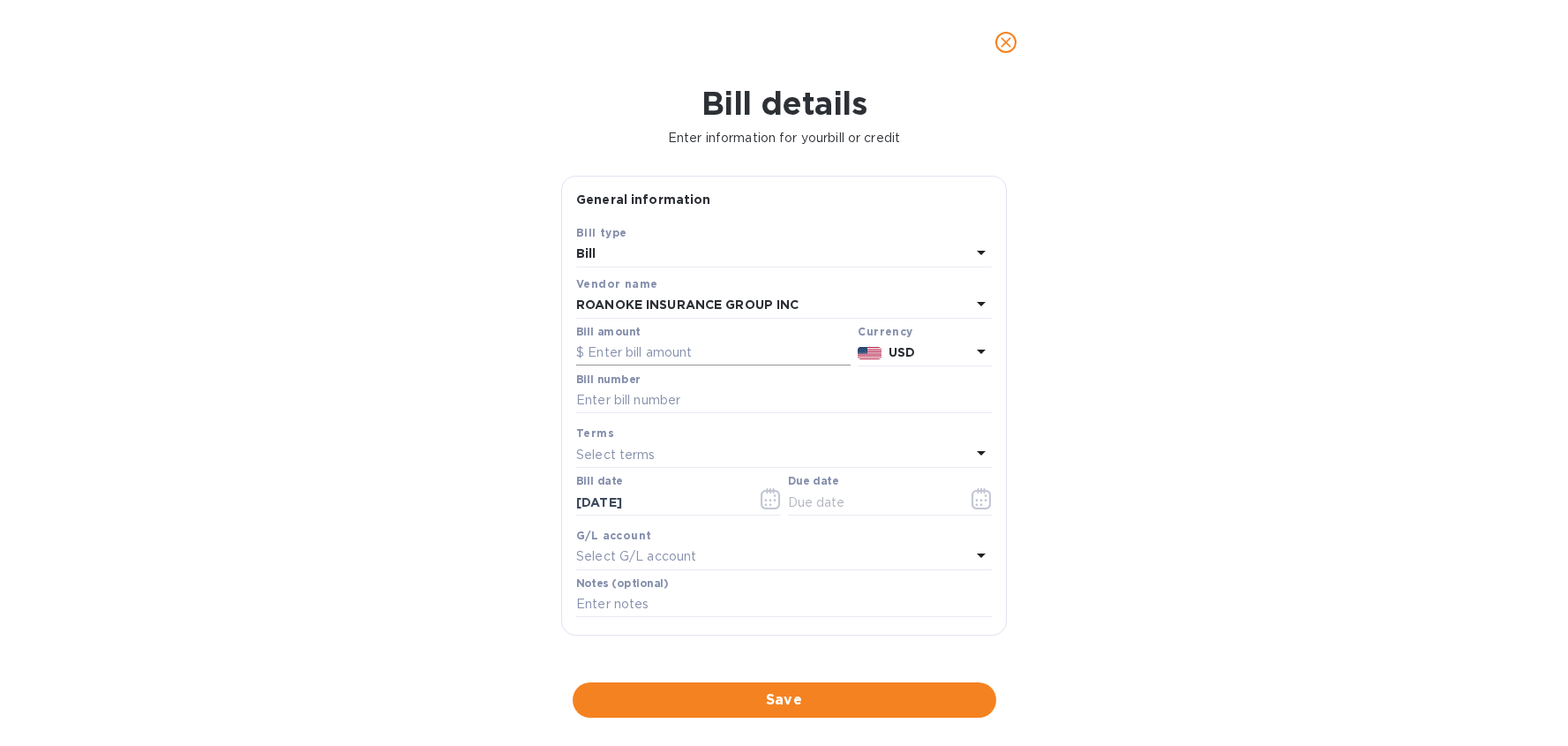
click at [610, 356] on input "text" at bounding box center [714, 353] width 275 height 27
type input "4,025"
click at [663, 403] on input "text" at bounding box center [784, 400] width 415 height 27
paste input "Invoice 1328990 1451411 1455606 1457524 1457595 1457669 1458189 1459654 1460685…"
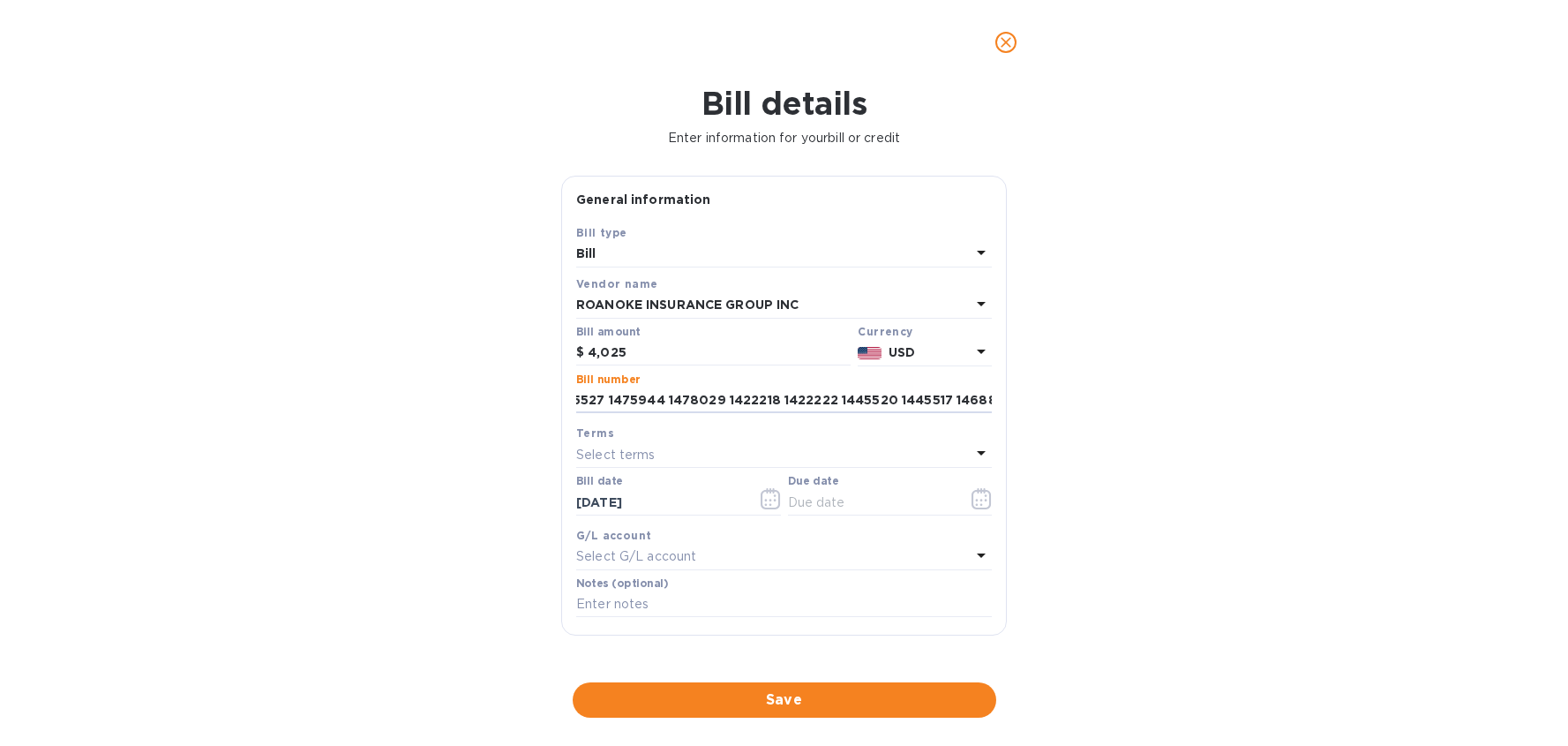
type input "Invoice 1328990 1451411 1455606 1457524 1457595 1457669 1458189 1459654 1460685…"
click at [642, 612] on input "text" at bounding box center [784, 605] width 415 height 27
paste input "Invoice 1328990 1451411 1455606 1457524 1457595 1457669 1458189 1459654 1460685…"
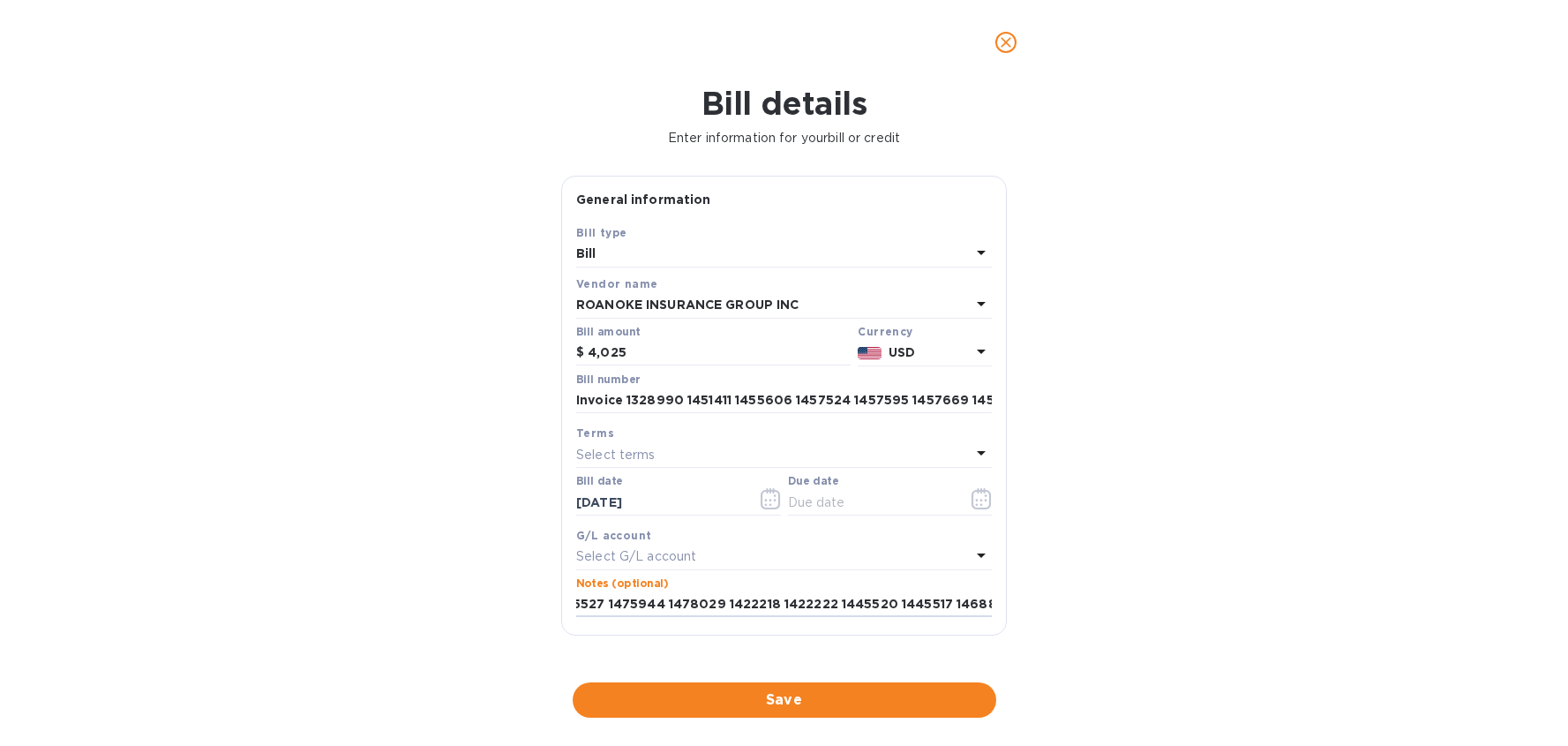
type input "Invoice 1328990 1451411 1455606 1457524 1457595 1457669 1458189 1459654 1460685…"
click at [633, 445] on p "Select terms" at bounding box center [617, 454] width 80 height 19
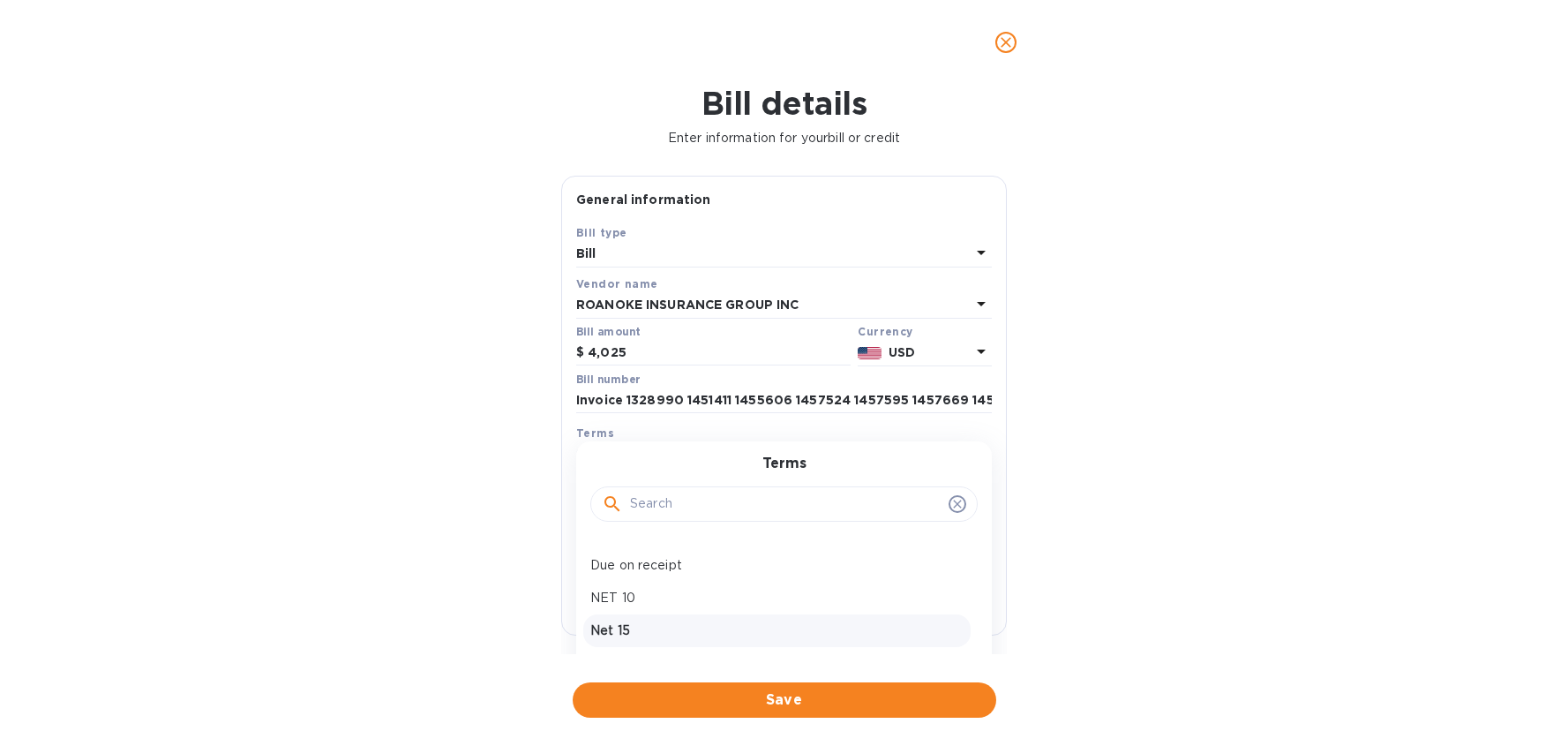
scroll to position [124, 0]
click at [697, 558] on p "Due on receipt" at bounding box center [777, 562] width 374 height 19
type input "[DATE]"
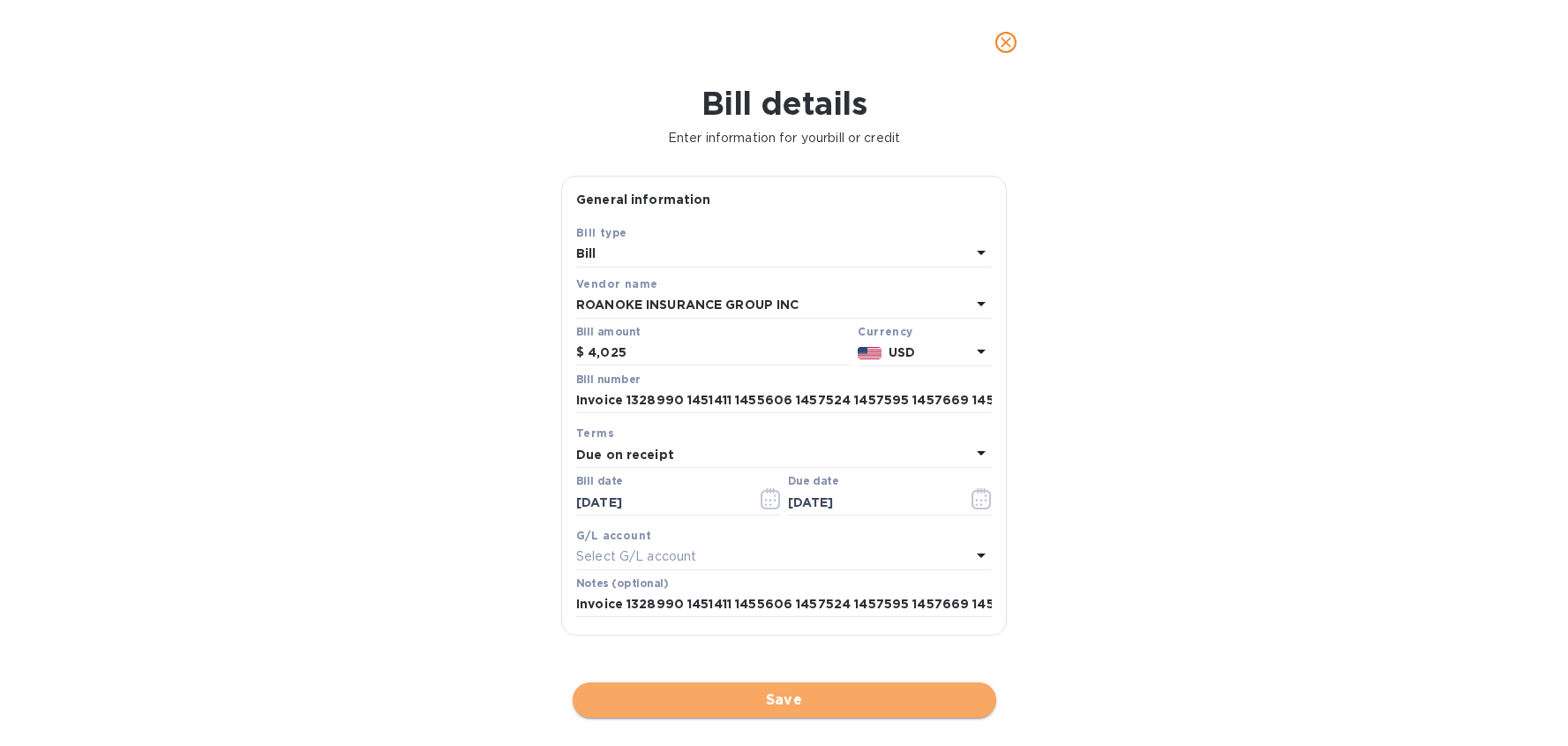
click at [759, 707] on span "Save" at bounding box center [784, 699] width 395 height 21
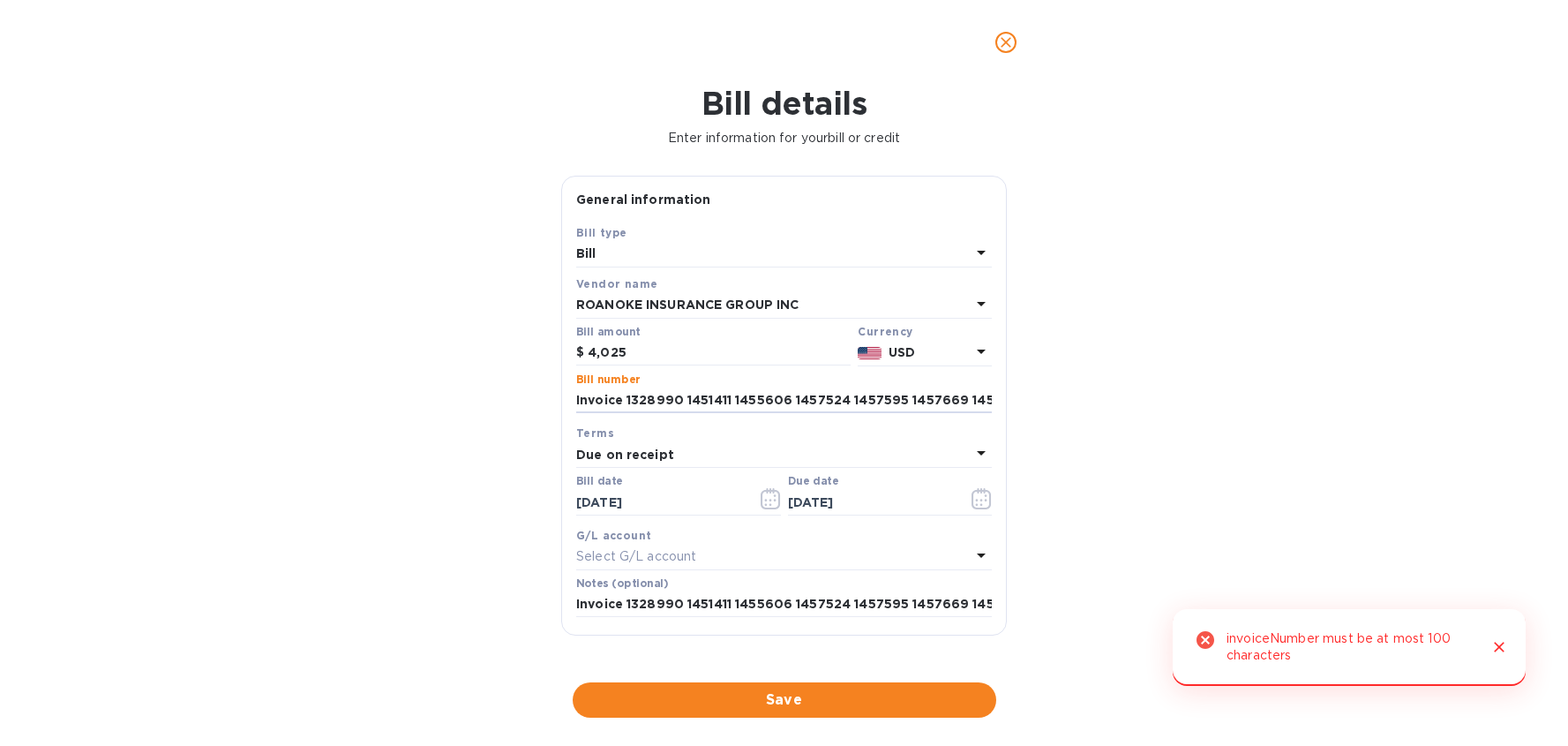
scroll to position [0, 836]
drag, startPoint x: 579, startPoint y: 401, endPoint x: 1091, endPoint y: 414, distance: 512.2
click at [1091, 414] on div "Bill details Enter information for your bill or credit General information Save…" at bounding box center [784, 415] width 1568 height 661
type input "I"
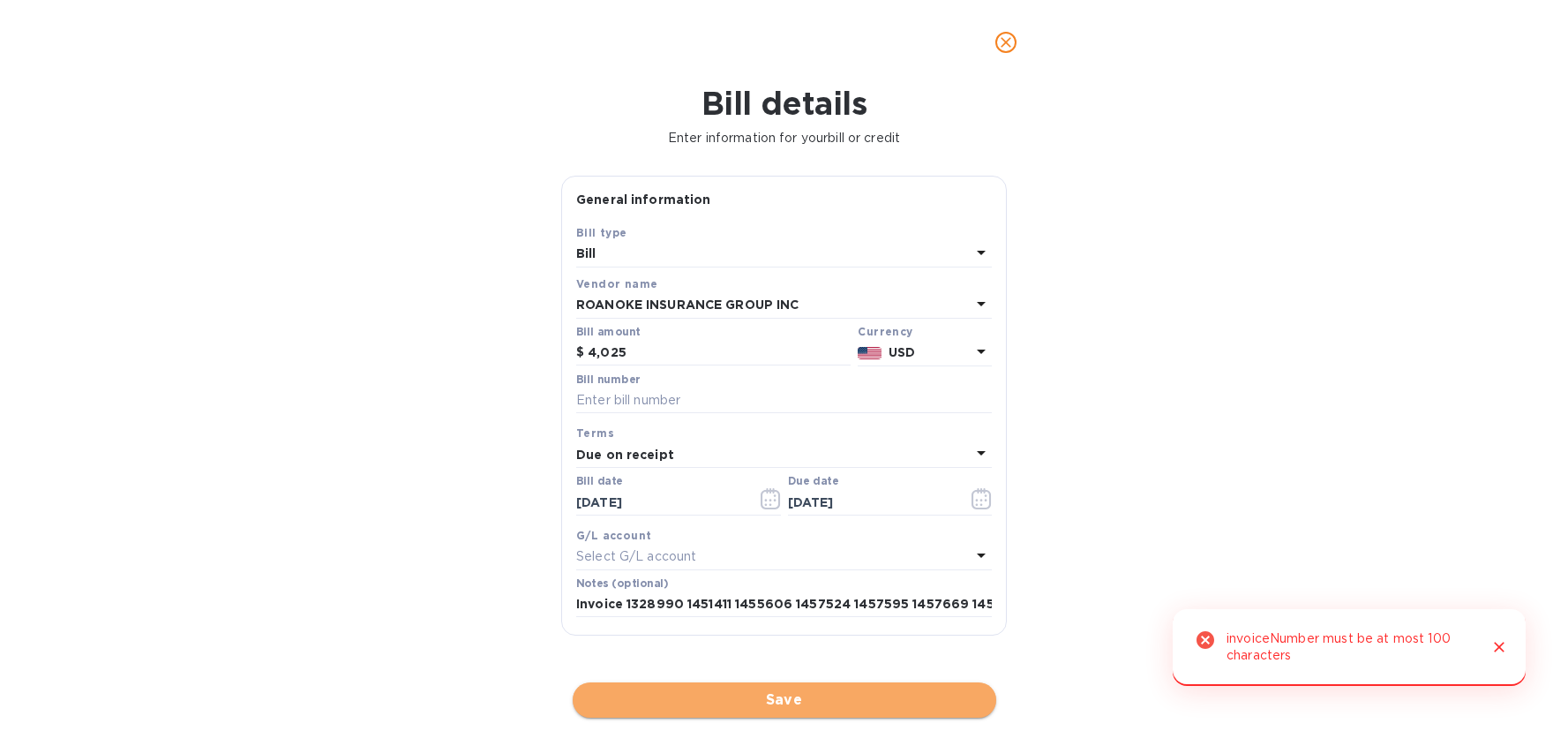
click at [770, 705] on span "Save" at bounding box center [784, 699] width 395 height 21
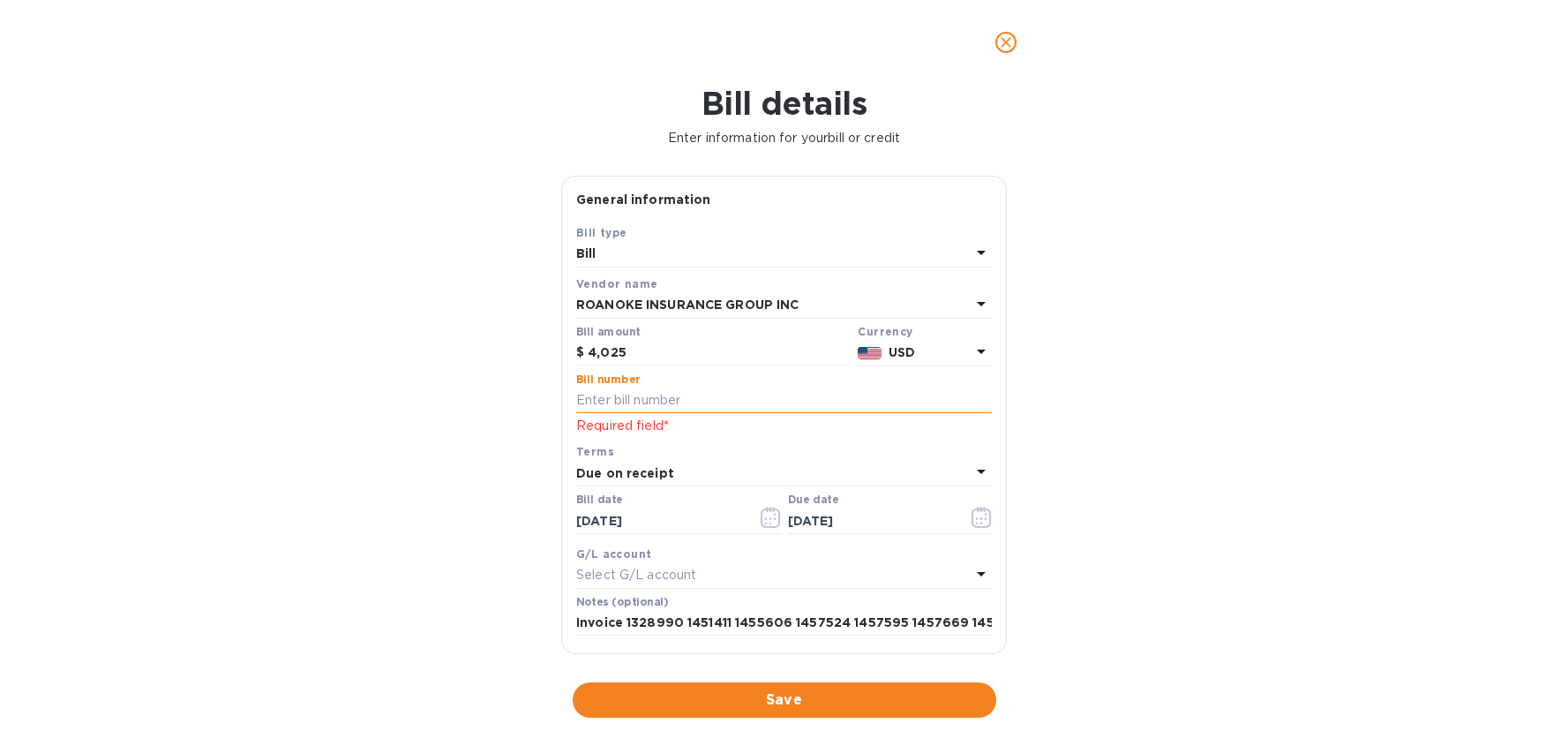
click at [678, 405] on input "text" at bounding box center [784, 400] width 415 height 27
paste input "Invoice 1328990 1451411 1455606 1457524 1457595 1457669 1458189 1459654 1460685…"
drag, startPoint x: 985, startPoint y: 401, endPoint x: 576, endPoint y: 397, distance: 409.0
click at [576, 397] on div "Bill number Invoice 1328990 1451411 1455606 1457524 1457595 1457669 1458189 145…" at bounding box center [784, 404] width 422 height 70
click at [577, 397] on input "Invoice 1328990 1451411 1455606 1457524 1457595 1457669 1458189 1459654 1460685…" at bounding box center [784, 400] width 415 height 27
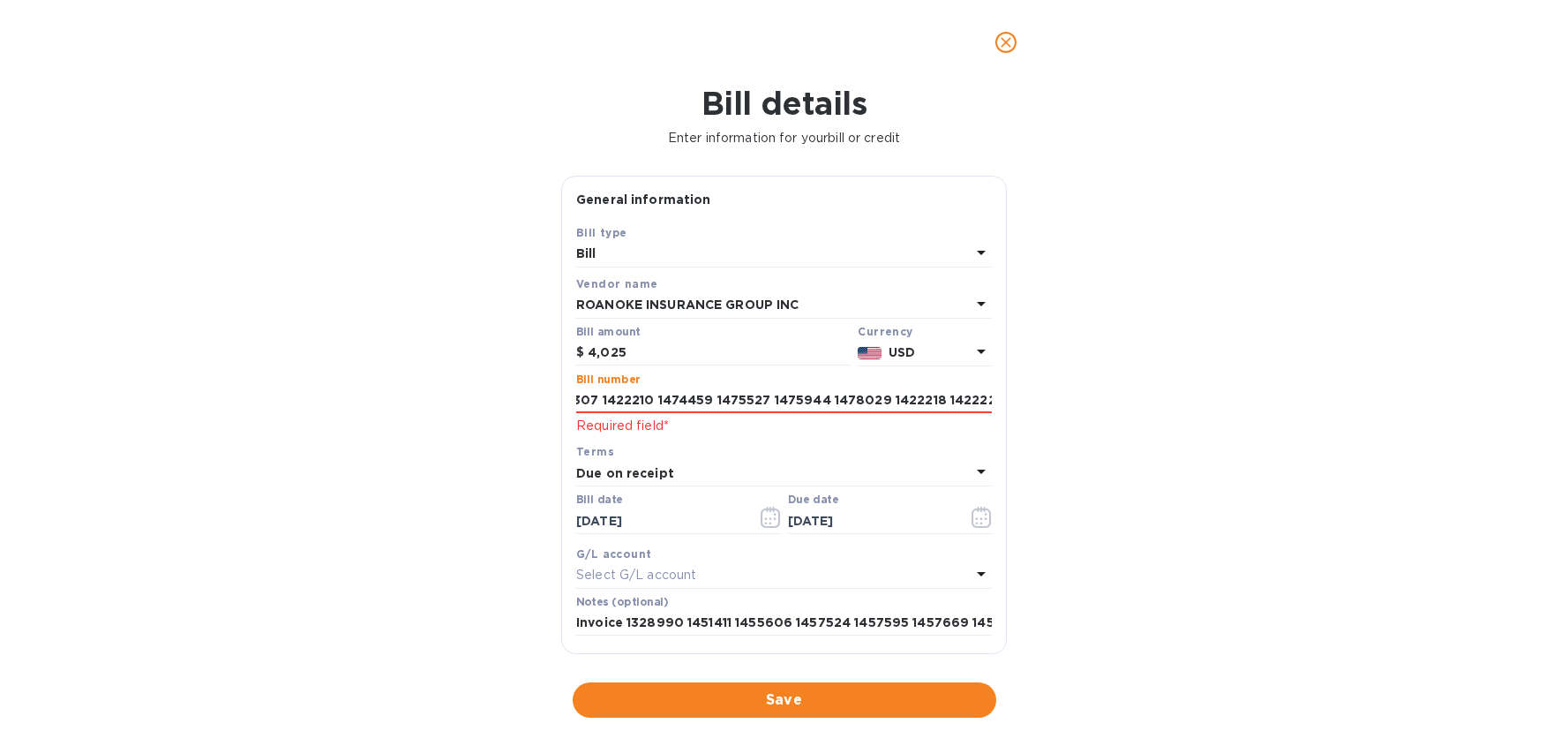
scroll to position [0, 836]
drag, startPoint x: 655, startPoint y: 395, endPoint x: 986, endPoint y: 403, distance: 331.1
click at [986, 403] on div "Bill number Invoice 1328990 1451411 1455606 1457524 1457595 1457669 1458189 145…" at bounding box center [784, 404] width 422 height 70
type input "Invoice EXCEL ATTACHED"
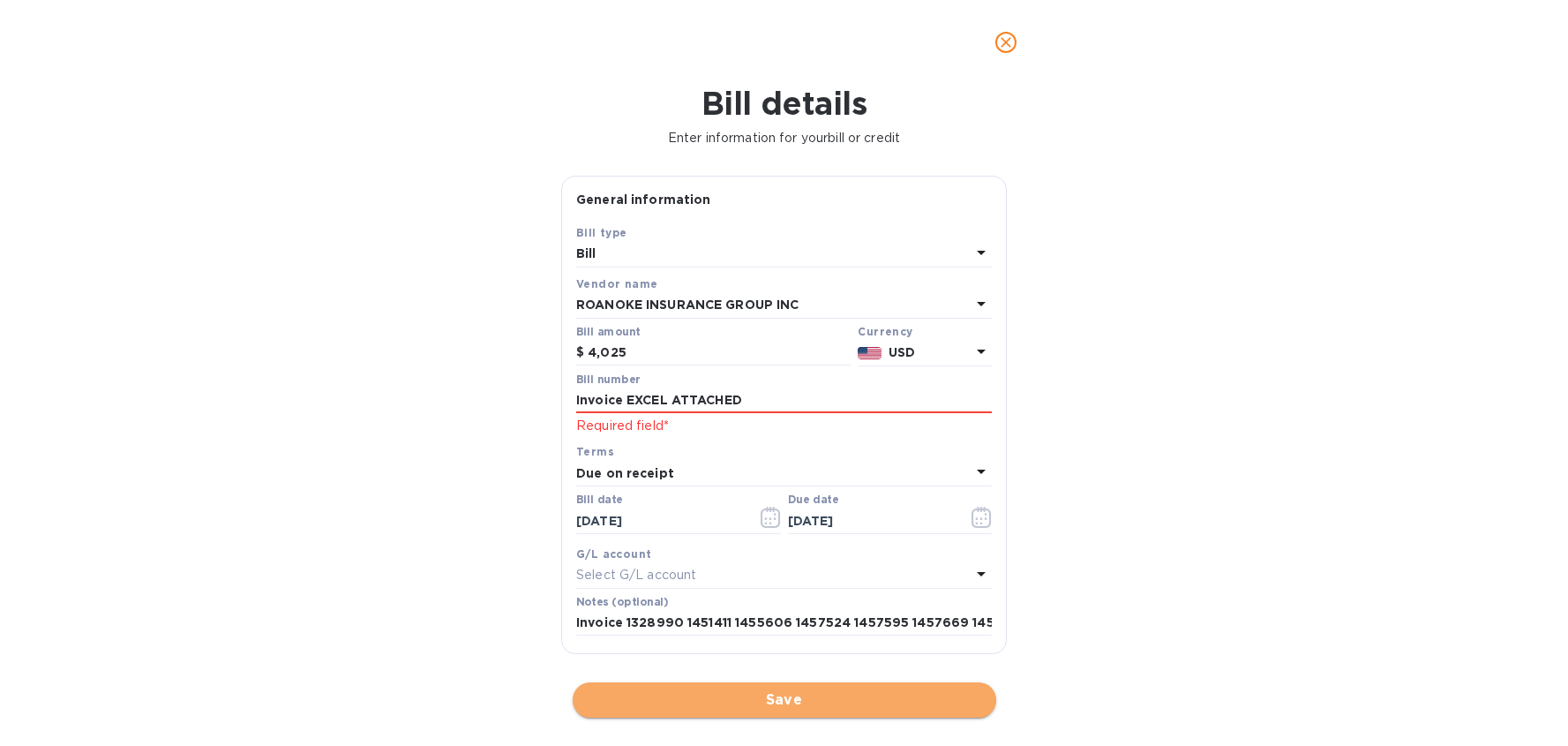
click at [773, 706] on span "Save" at bounding box center [784, 699] width 395 height 21
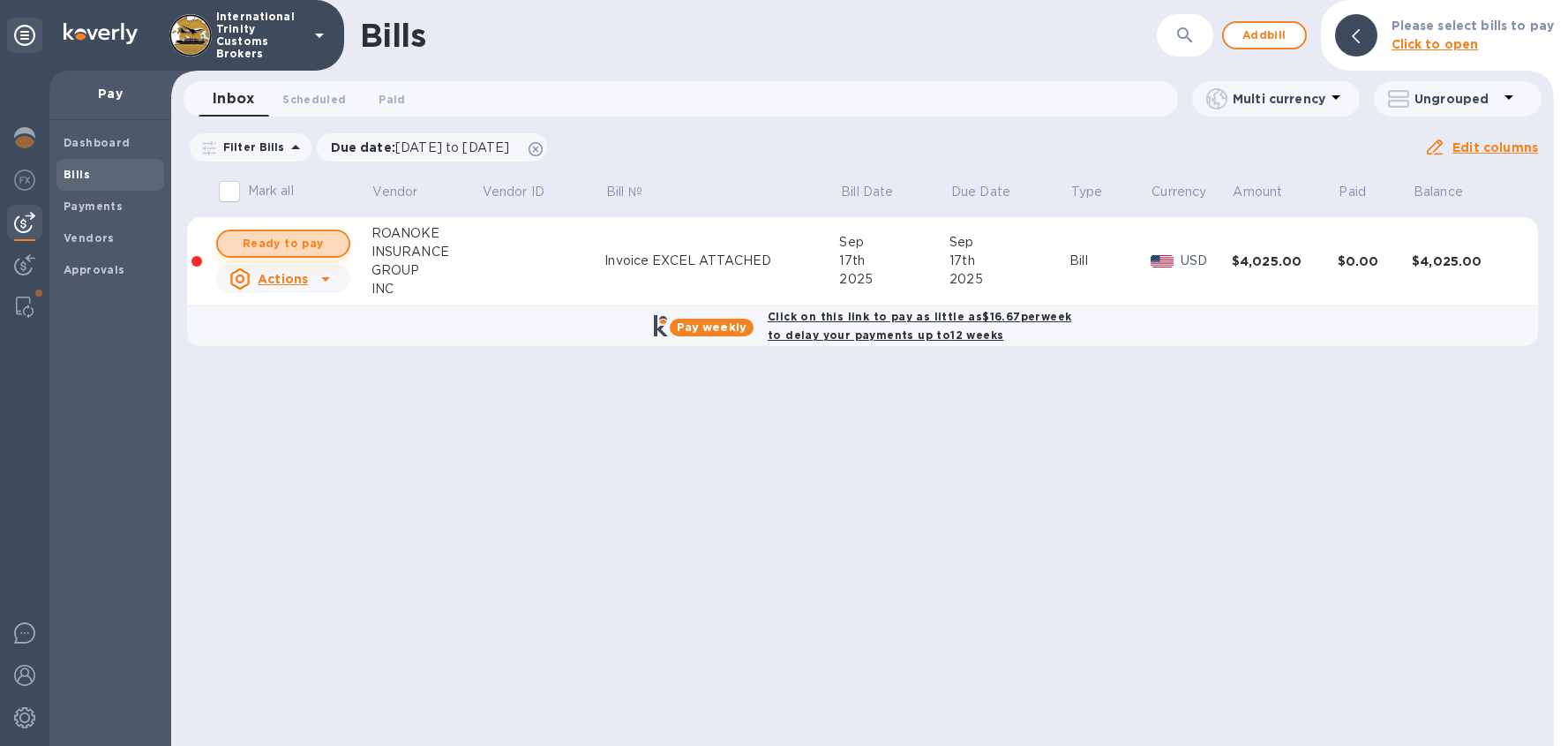
click at [255, 236] on span "Ready to pay" at bounding box center [283, 243] width 103 height 21
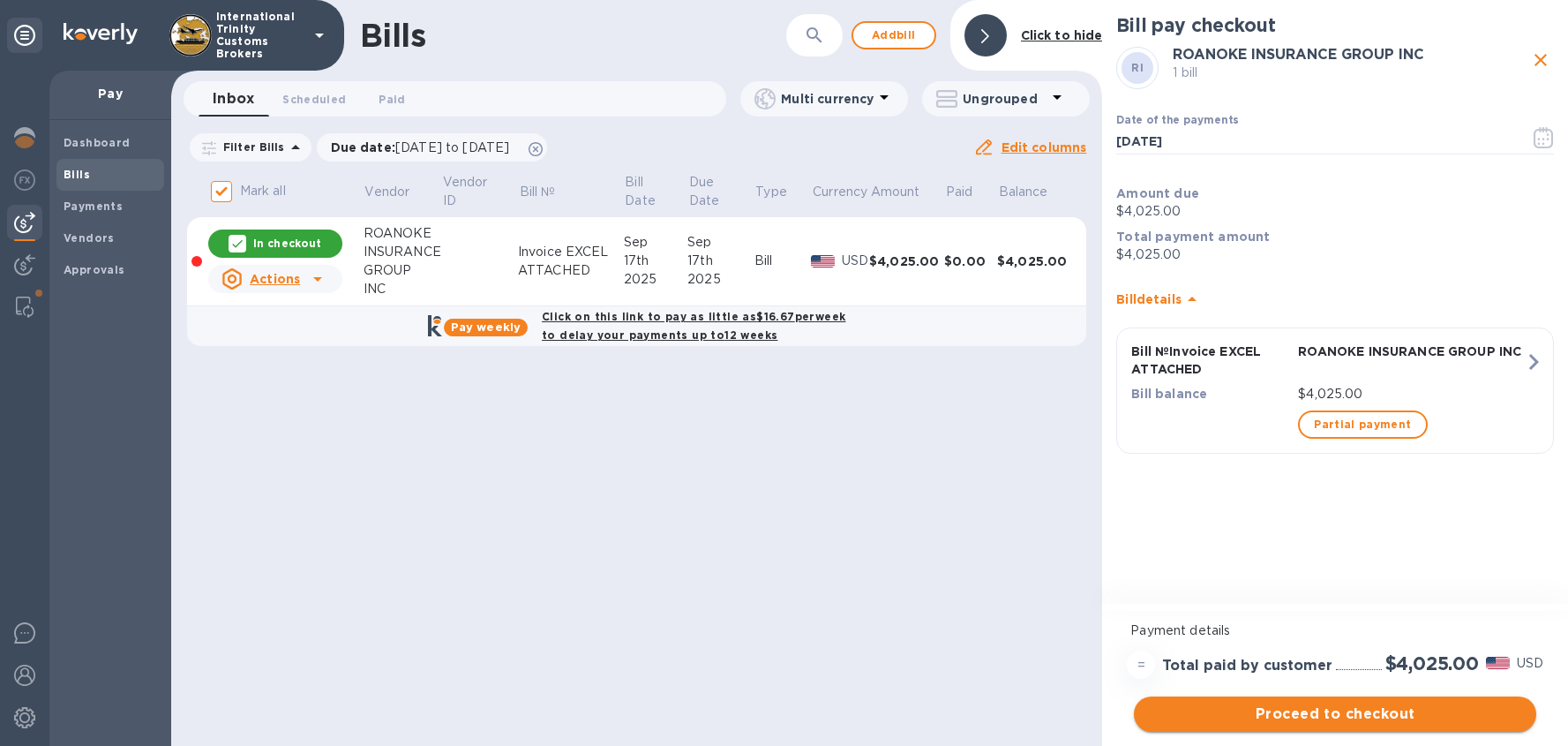
click at [1330, 725] on button "Proceed to checkout" at bounding box center [1336, 713] width 402 height 35
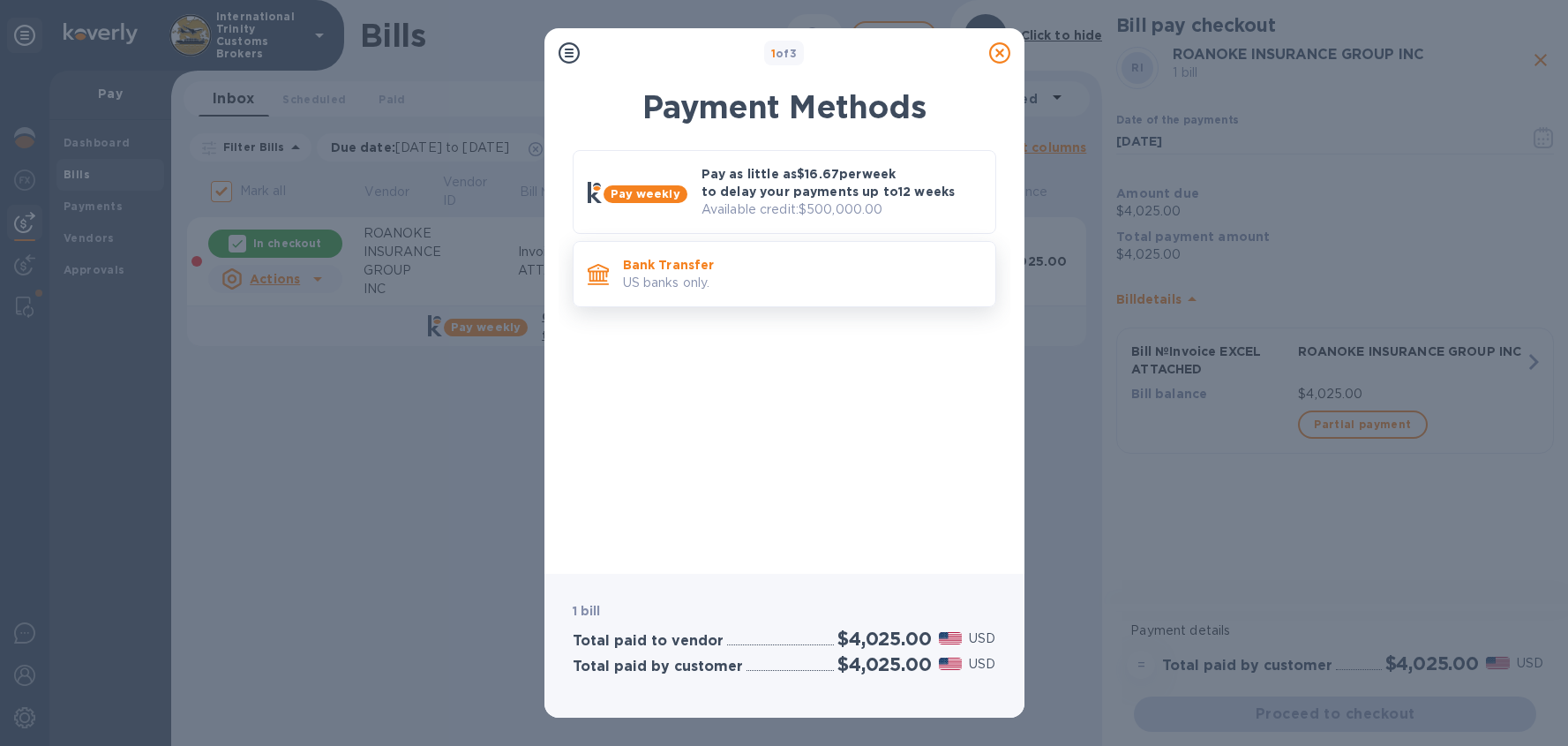
click at [687, 277] on p "US banks only." at bounding box center [803, 283] width 359 height 19
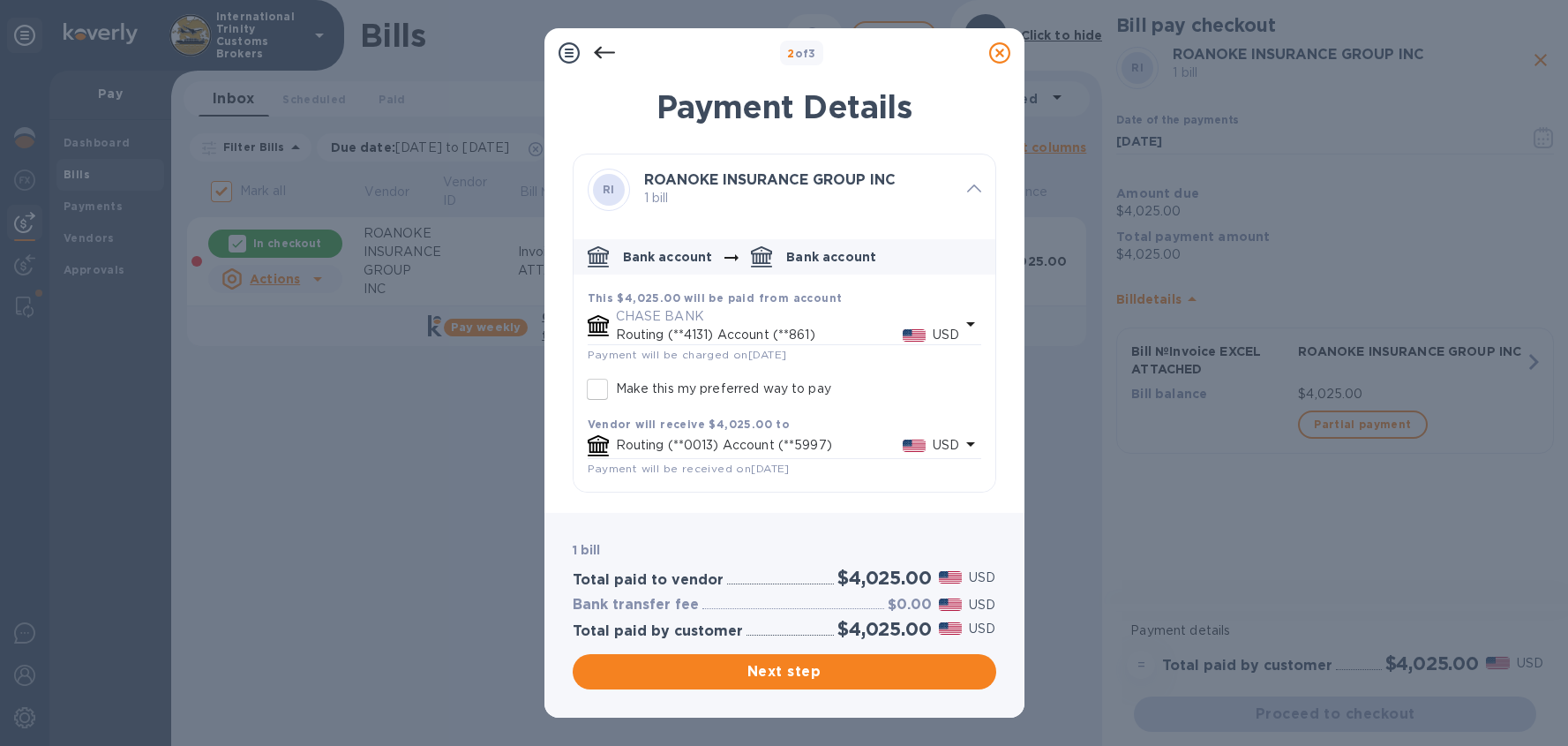
click at [777, 700] on div "1 bill Total paid to vendor $4,025.00 USD Bank transfer fee $0.00 USD Total pai…" at bounding box center [785, 616] width 480 height 205
click at [814, 672] on span "Next step" at bounding box center [784, 671] width 395 height 21
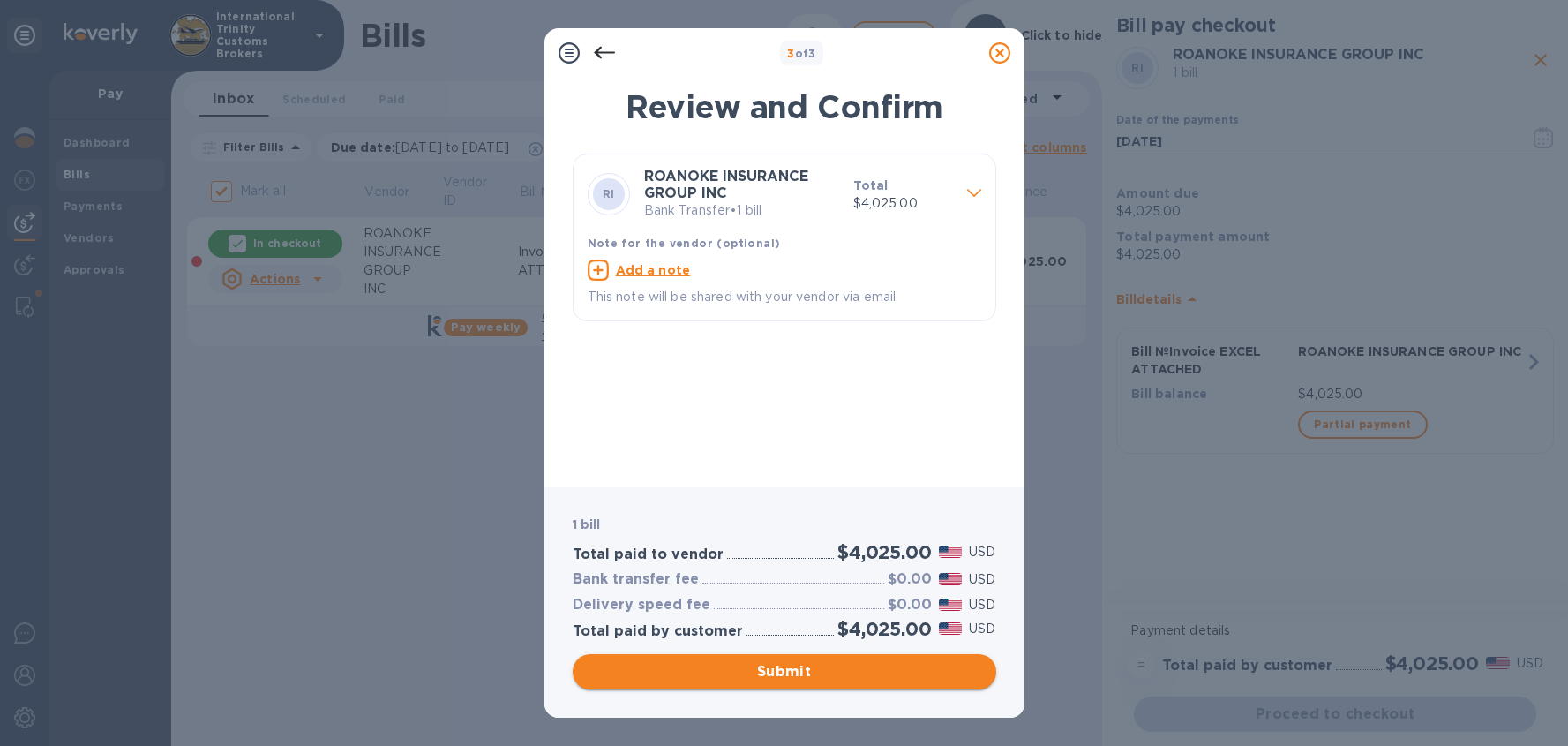
click at [819, 676] on span "Submit" at bounding box center [784, 671] width 395 height 21
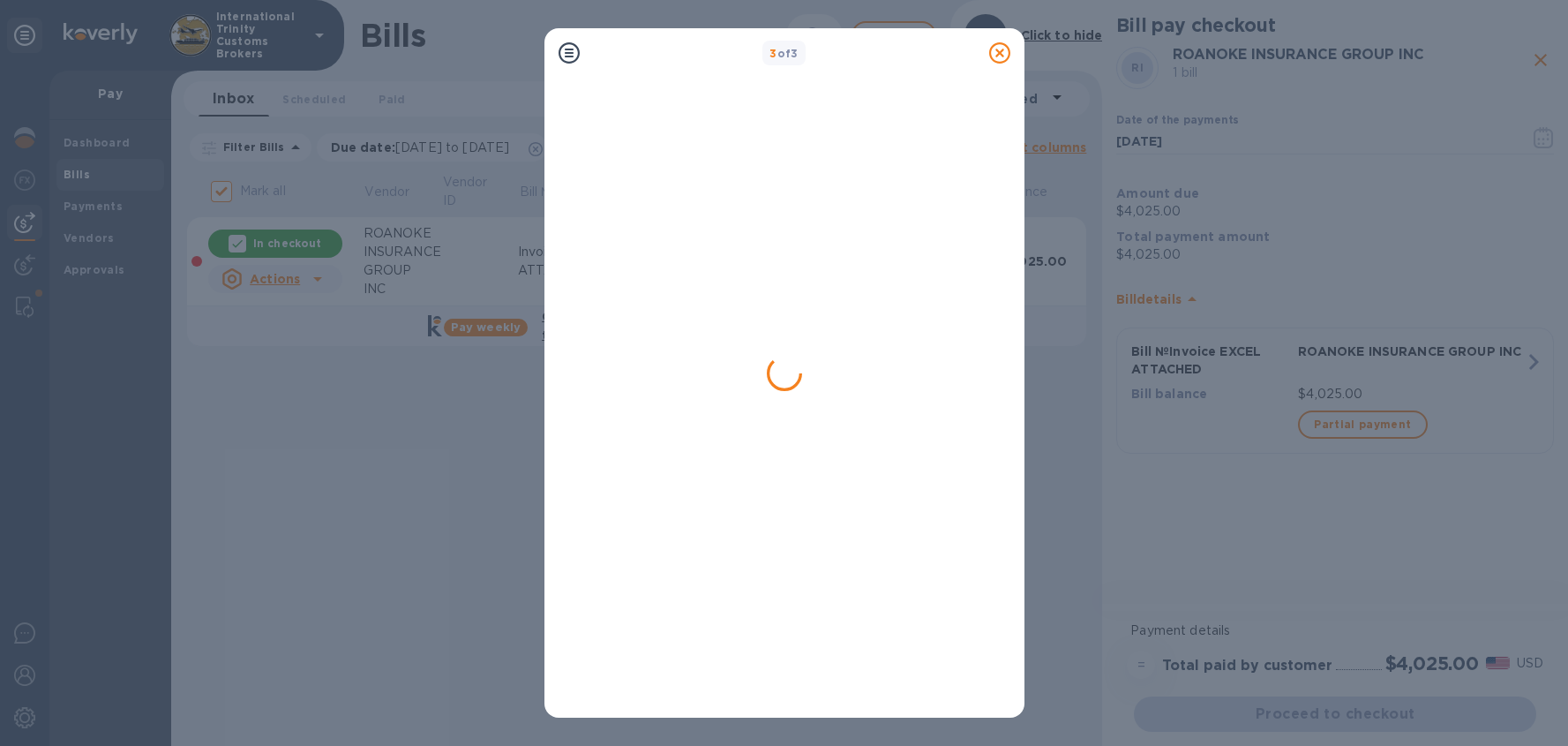
checkbox input "false"
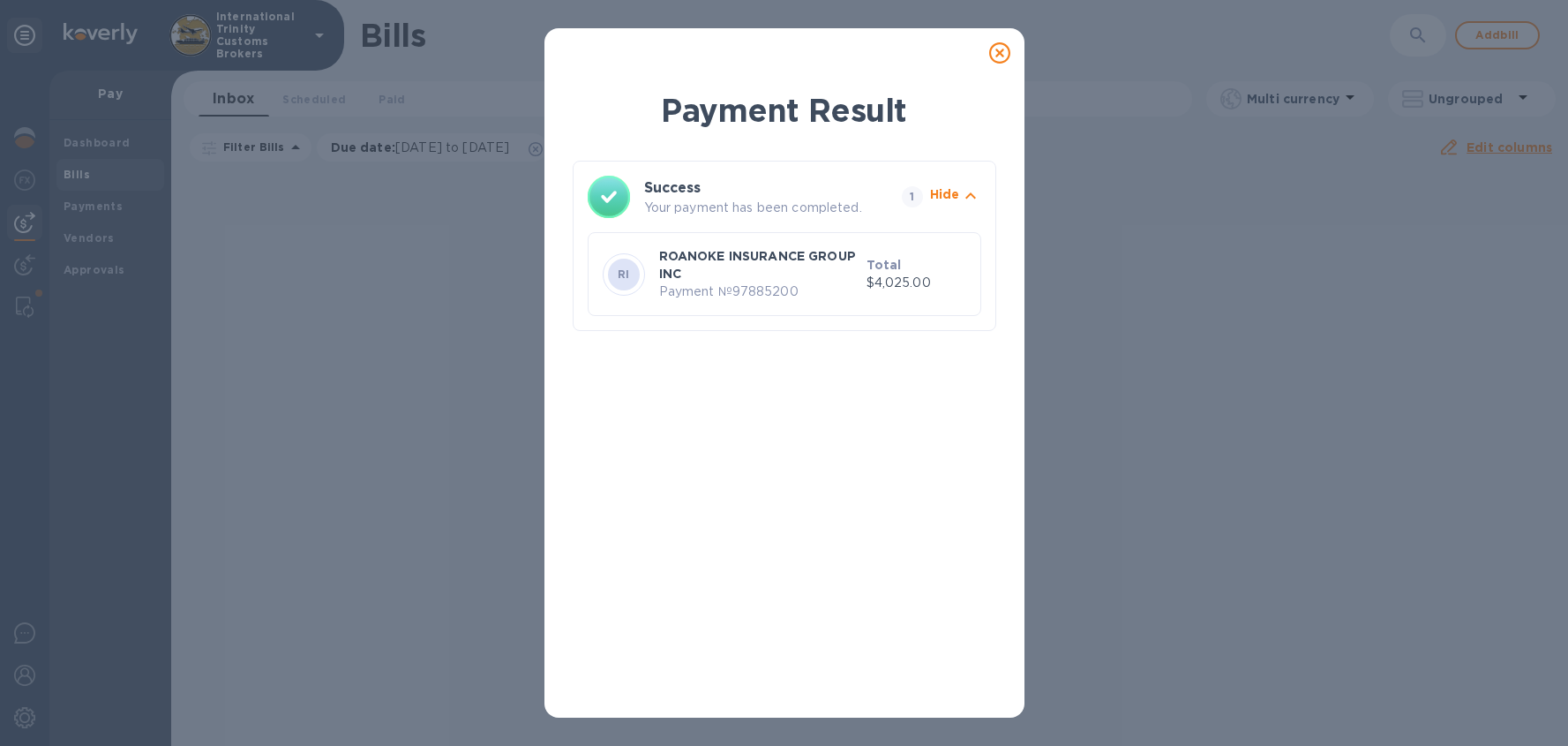
click at [1000, 51] on icon at bounding box center [999, 53] width 21 height 21
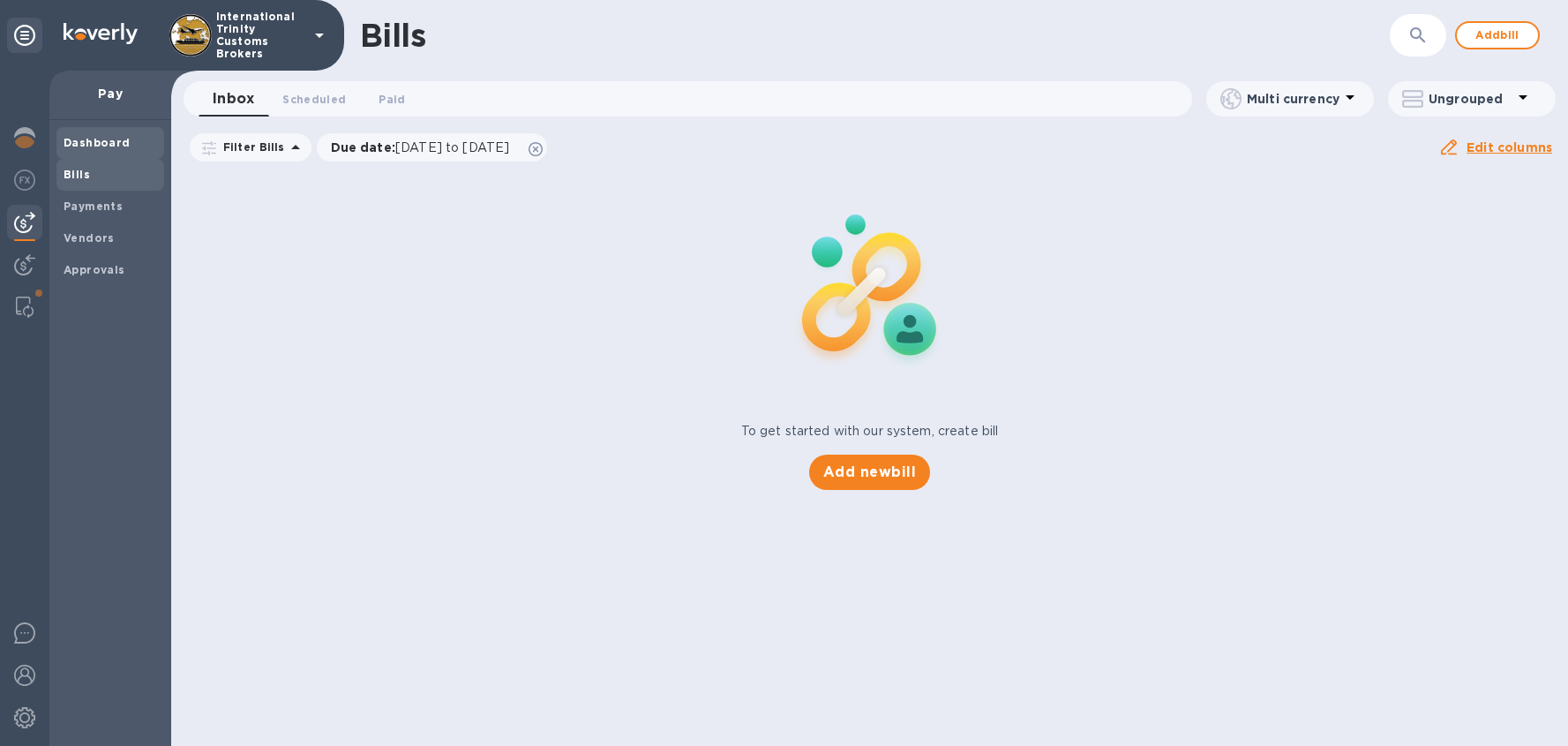
click at [107, 137] on b "Dashboard" at bounding box center [97, 141] width 67 height 13
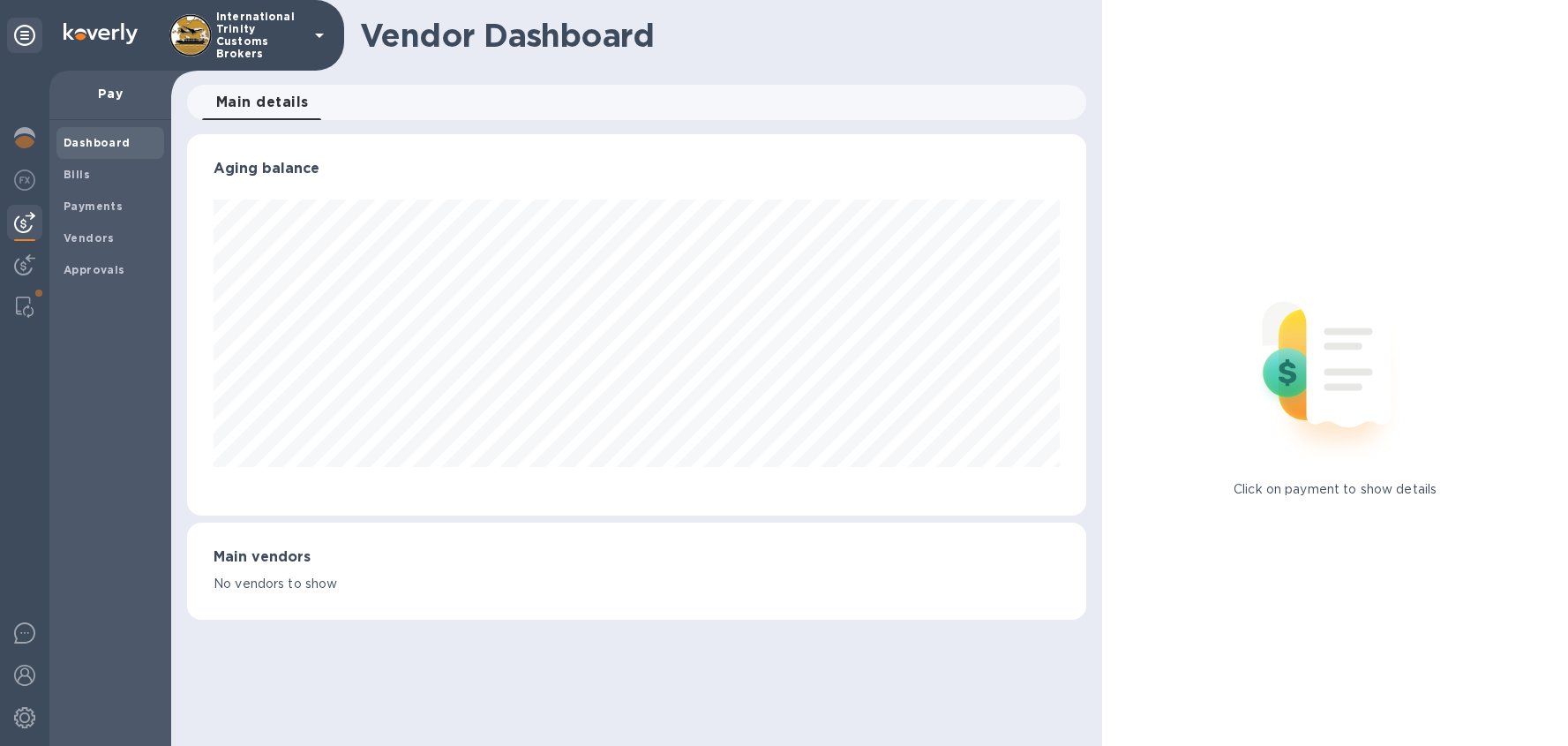
scroll to position [381, 901]
click at [108, 217] on div "Payments" at bounding box center [111, 206] width 108 height 32
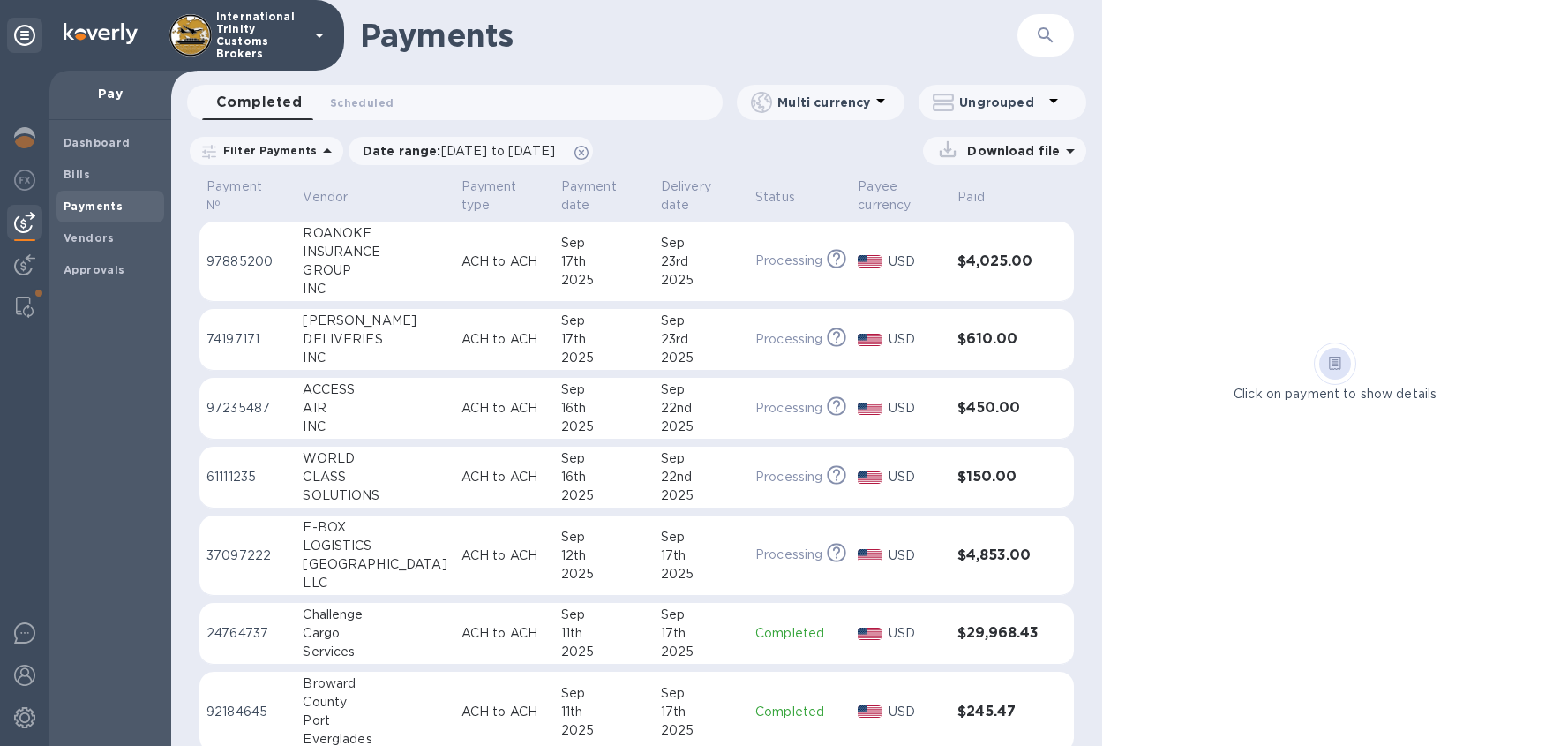
click at [561, 265] on div "17th" at bounding box center [604, 261] width 86 height 19
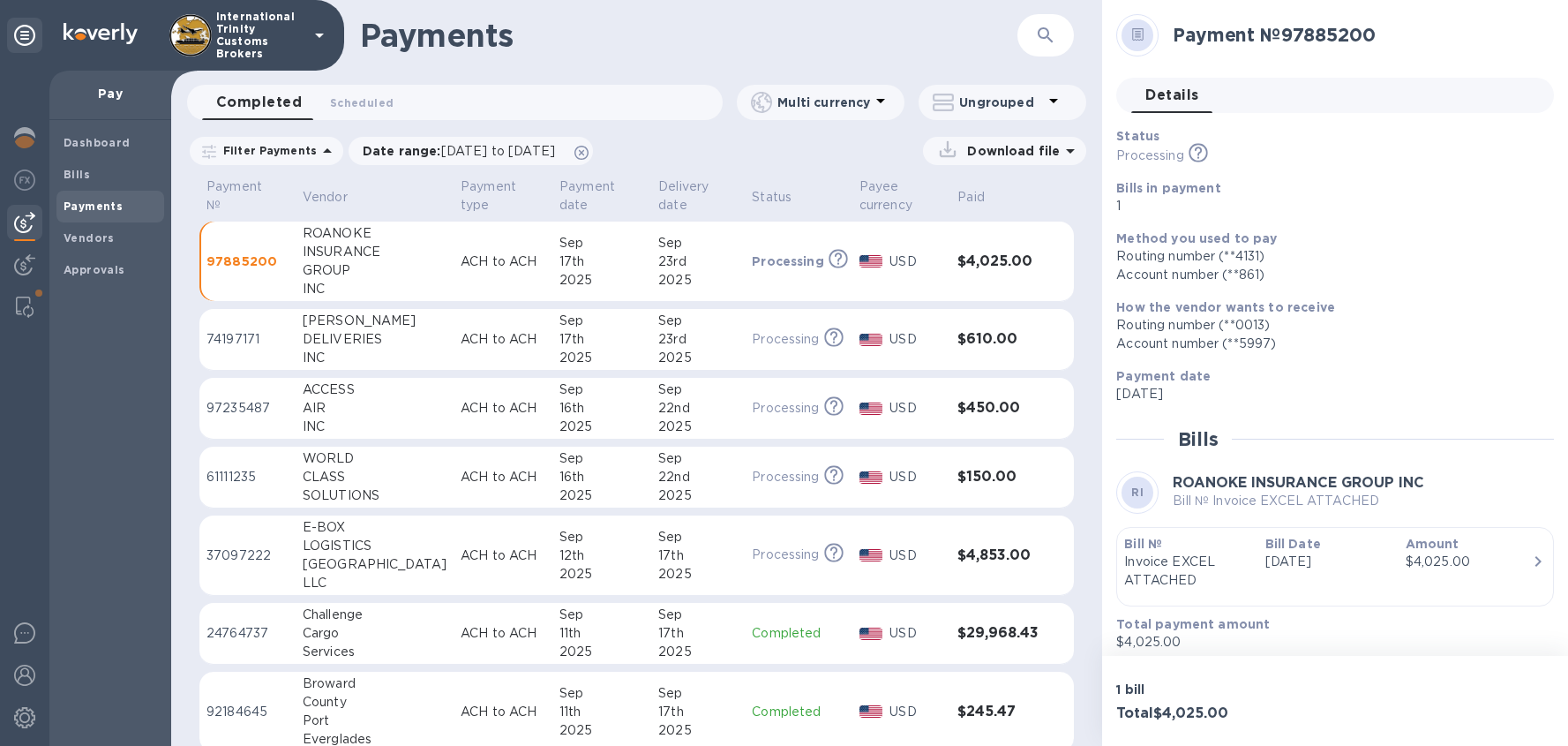
click at [972, 264] on h3 "$4,025.00" at bounding box center [998, 261] width 82 height 17
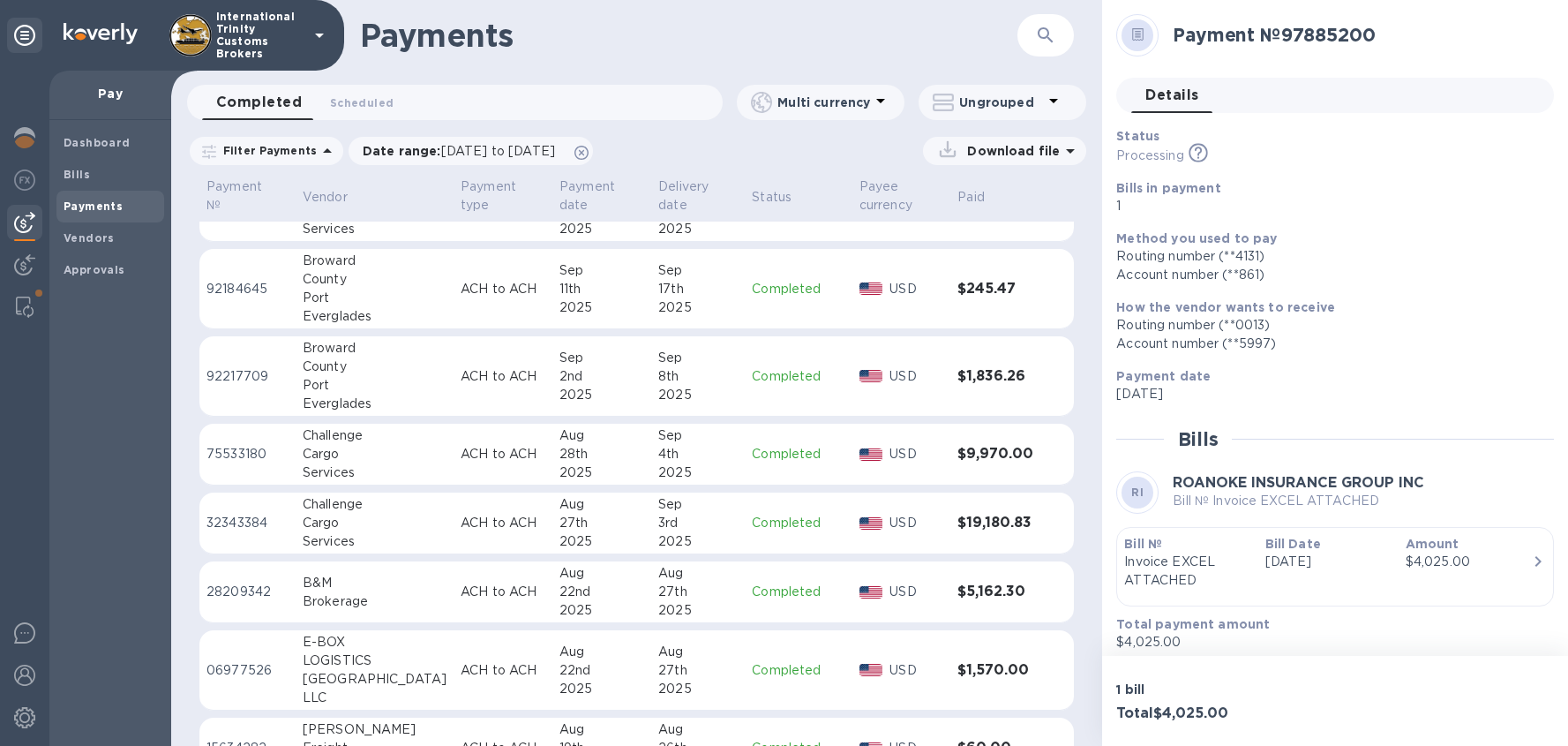
scroll to position [600, 0]
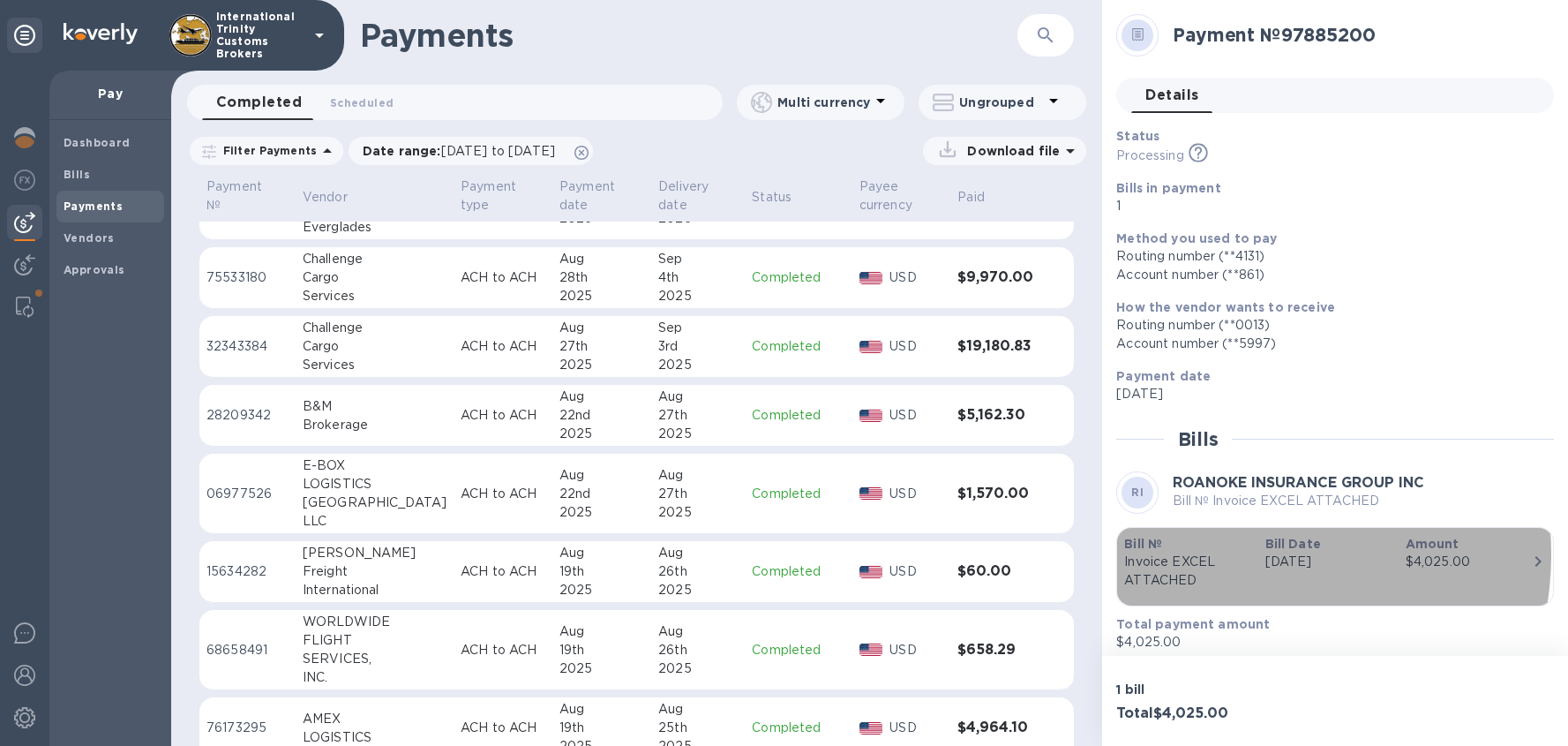
click at [1234, 554] on p "Invoice EXCEL ATTACHED" at bounding box center [1187, 571] width 127 height 37
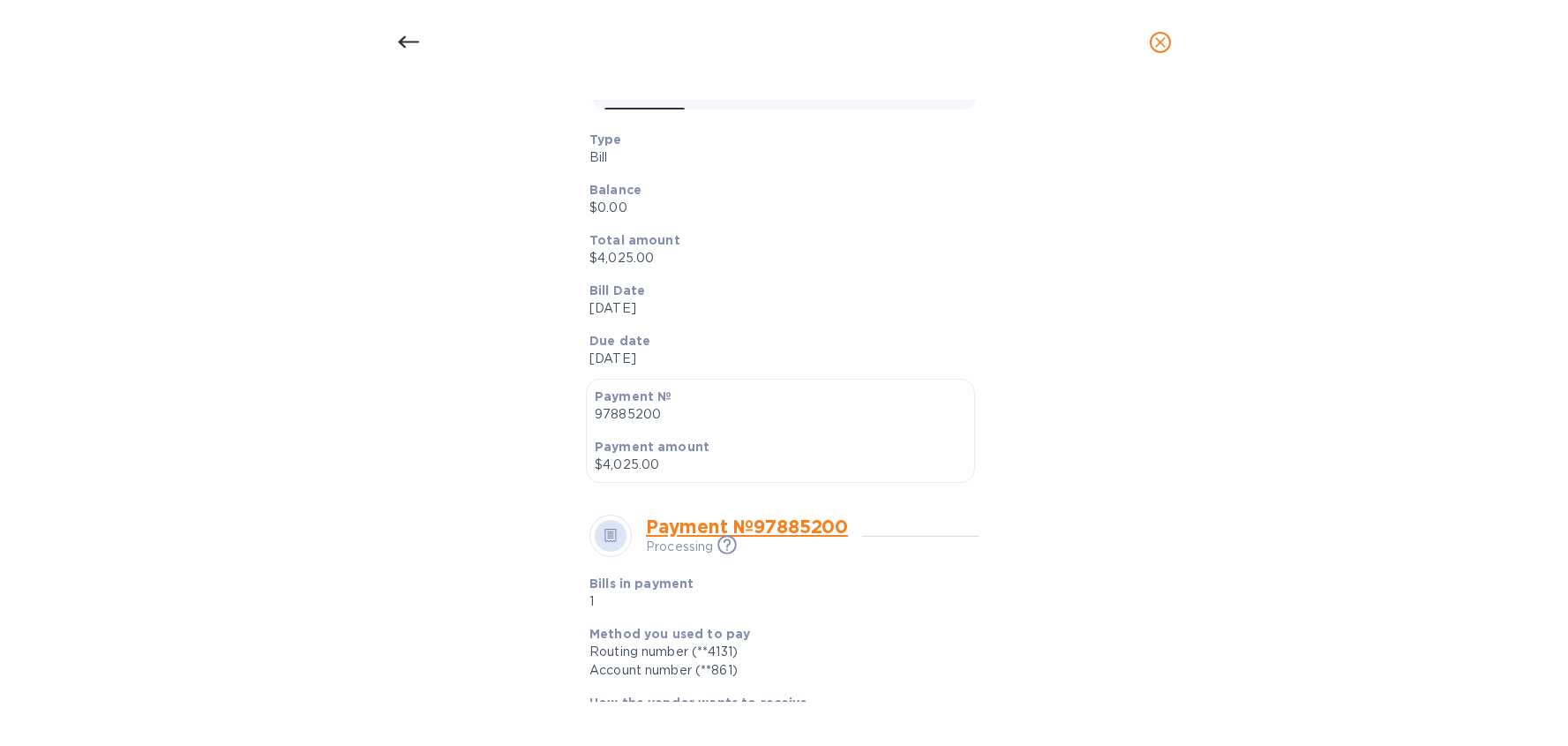
scroll to position [0, 0]
